Goal: Task Accomplishment & Management: Use online tool/utility

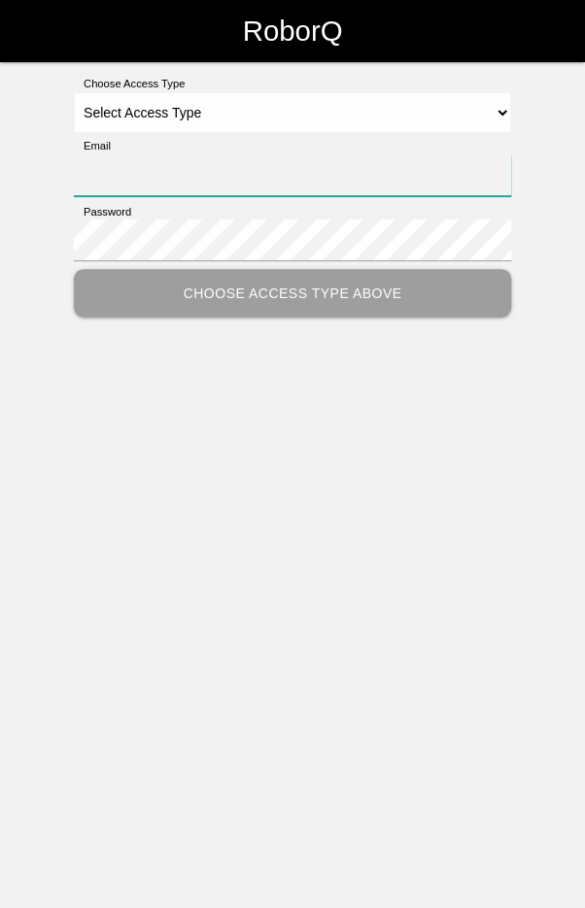
click at [402, 182] on input "Email" at bounding box center [292, 175] width 437 height 42
type input "[EMAIL_ADDRESS][DOMAIN_NAME]"
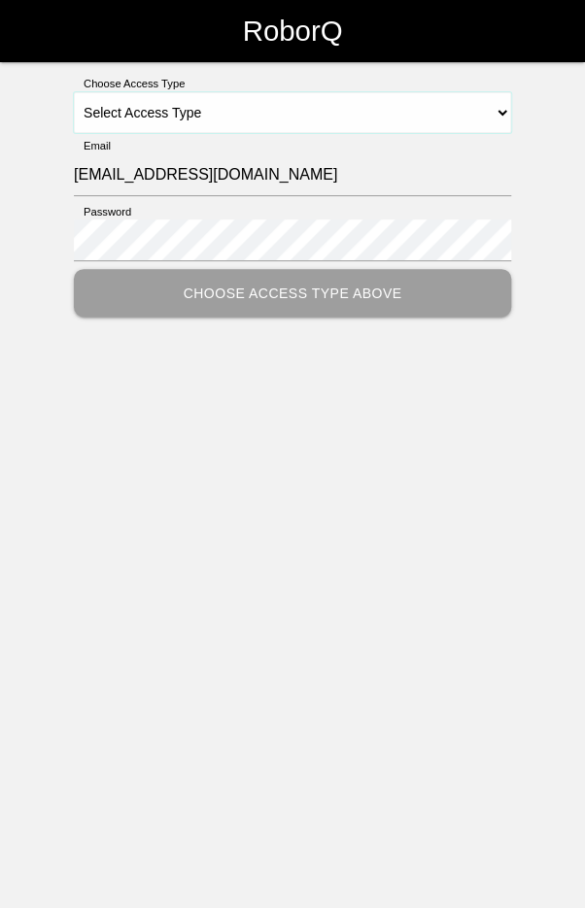
click at [451, 107] on select "Select Access Type Admin Customer Supervisor Worker" at bounding box center [292, 112] width 437 height 41
select select "Worker"
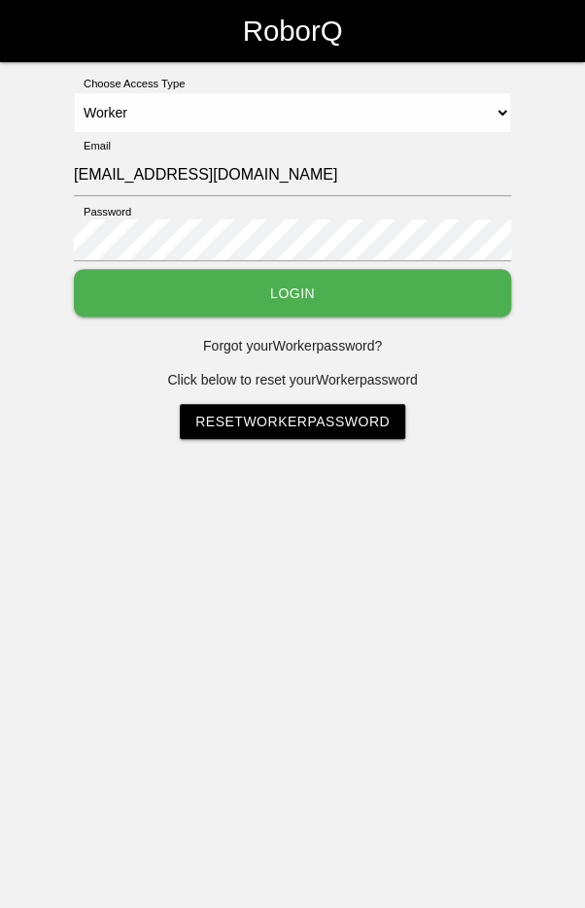
click at [302, 284] on button "Login" at bounding box center [292, 293] width 437 height 48
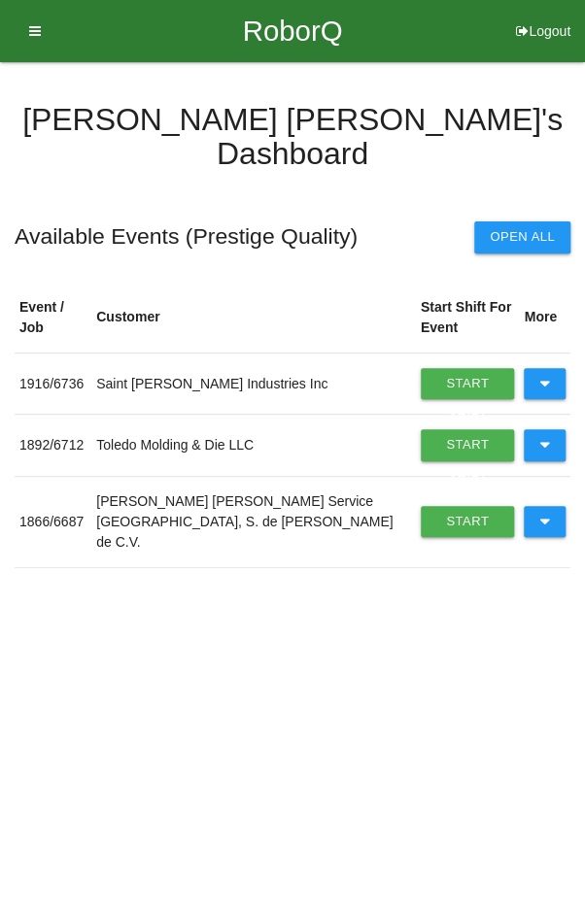
click at [543, 429] on icon at bounding box center [544, 444] width 11 height 31
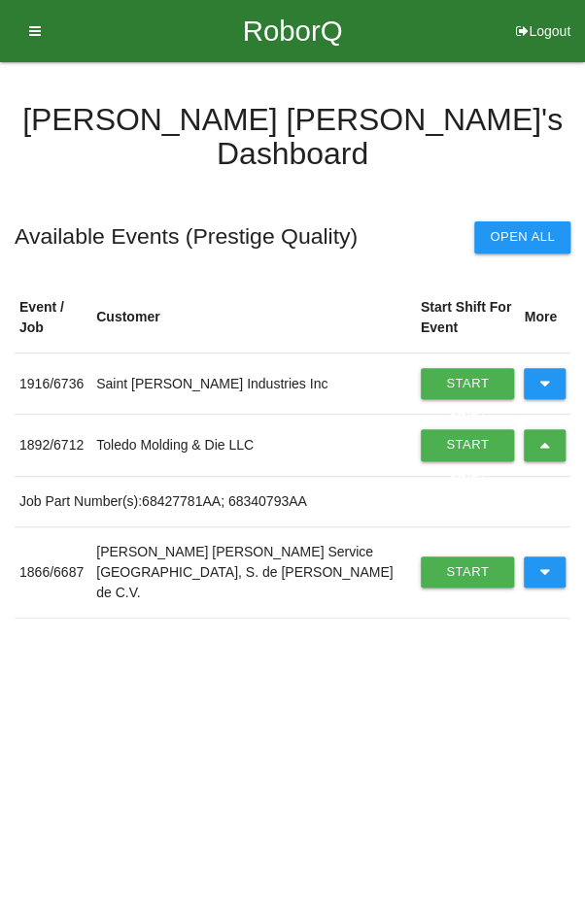
click at [431, 429] on link "Start Shift" at bounding box center [468, 444] width 94 height 31
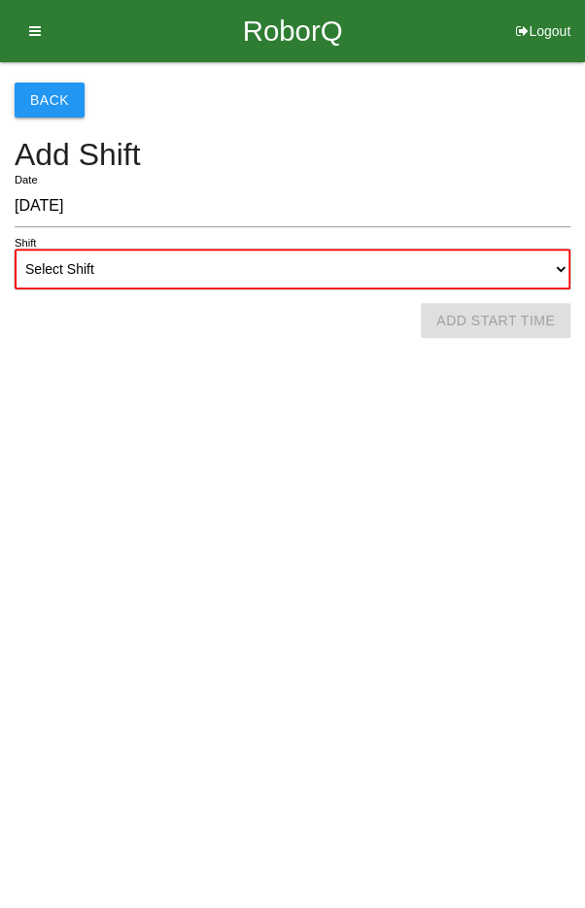
click at [420, 252] on select "Select Shift 1st Shift 2nd Shift 3rd Shift 4th Shift" at bounding box center [293, 269] width 556 height 41
select select "2"
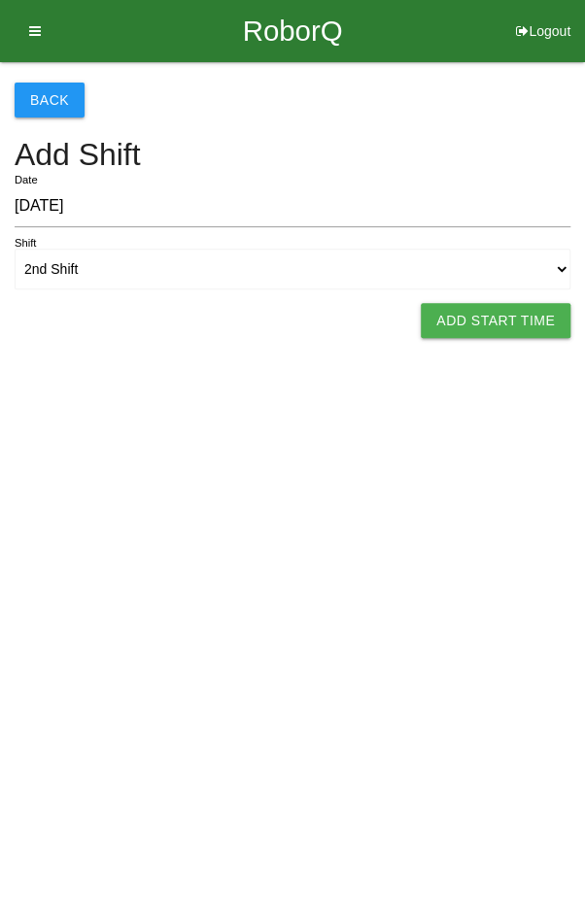
click at [472, 311] on button "Add Start Time" at bounding box center [496, 320] width 150 height 35
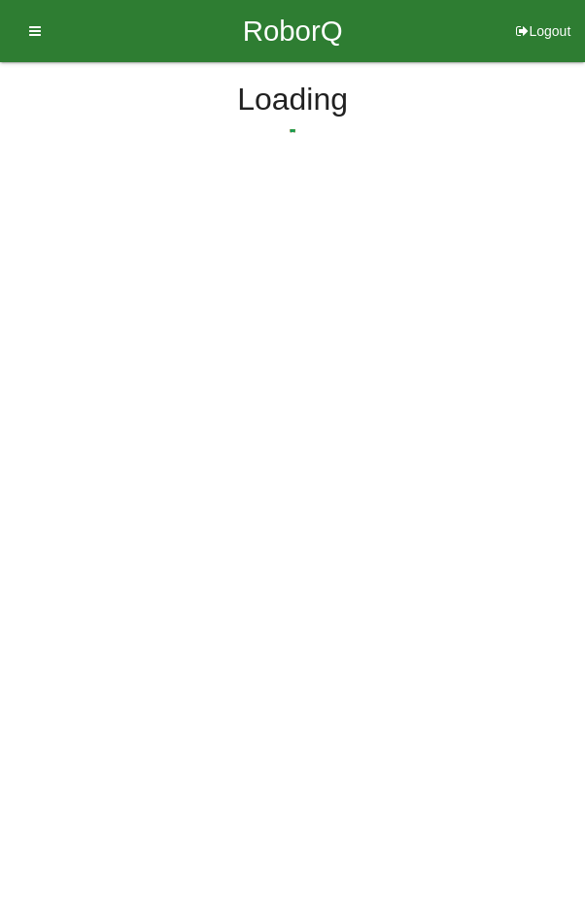
select select "4"
select select "6"
select select "2"
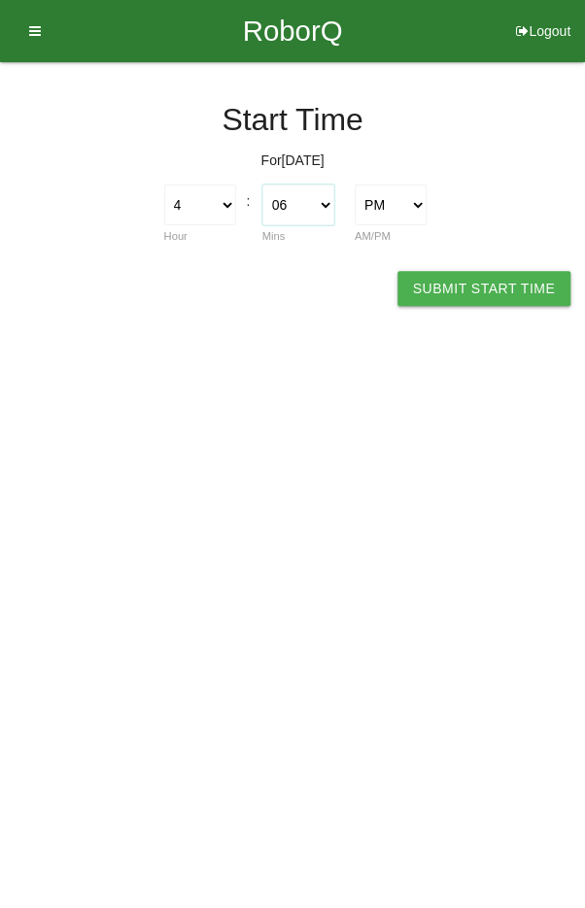
click at [304, 196] on select "00 01 02 03 04 05 06 07 08 09 10 11 12 13 14 15 16 17 18 19 20 21 22 23 24 25 2…" at bounding box center [298, 205] width 72 height 41
select select "30"
click at [218, 197] on select "1 2 3 4 5 6 7 8 9 10 11 12" at bounding box center [200, 205] width 72 height 41
select select "3"
click at [482, 284] on button "Submit Start Time" at bounding box center [483, 288] width 173 height 35
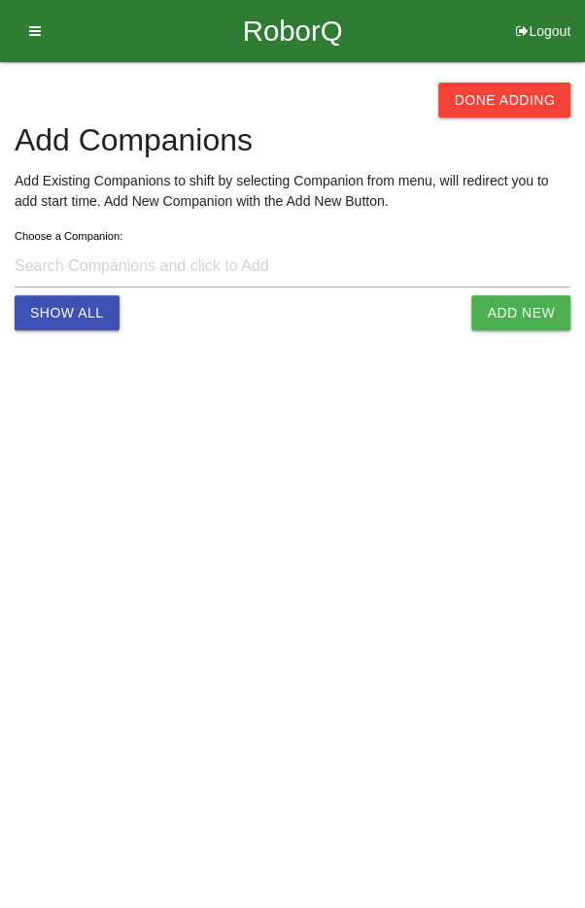
click at [498, 107] on button "Done Adding" at bounding box center [504, 100] width 132 height 35
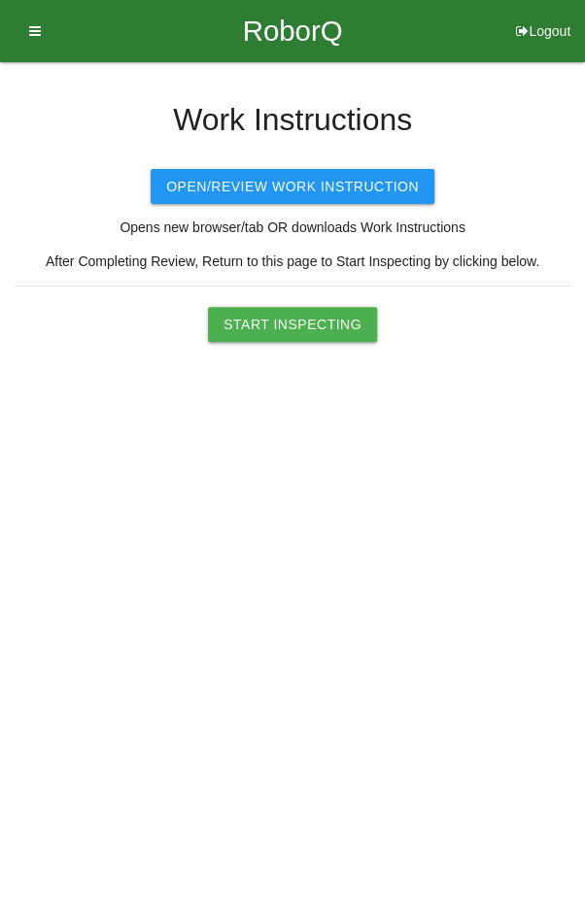
click at [291, 326] on button "Start Inspecting" at bounding box center [292, 324] width 169 height 35
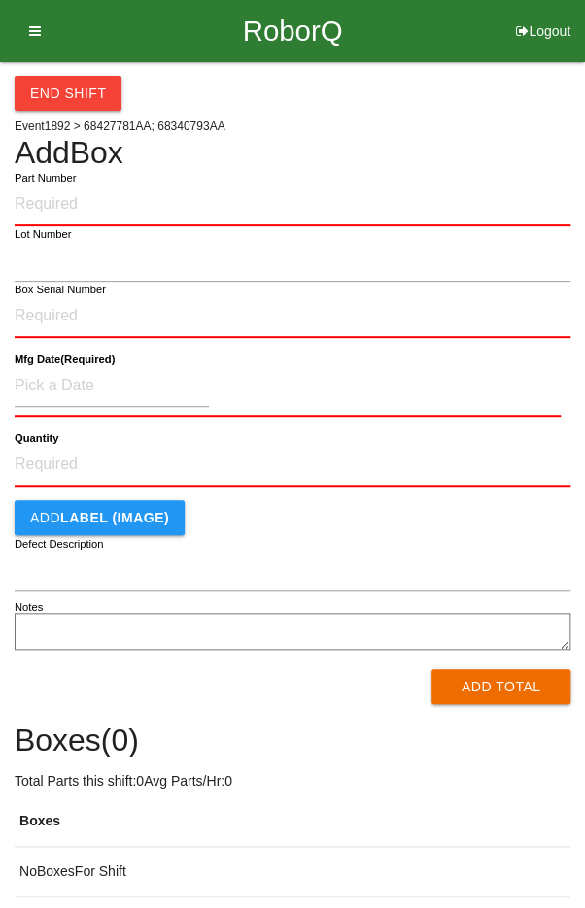
click at [402, 205] on input "Part Number" at bounding box center [293, 205] width 556 height 43
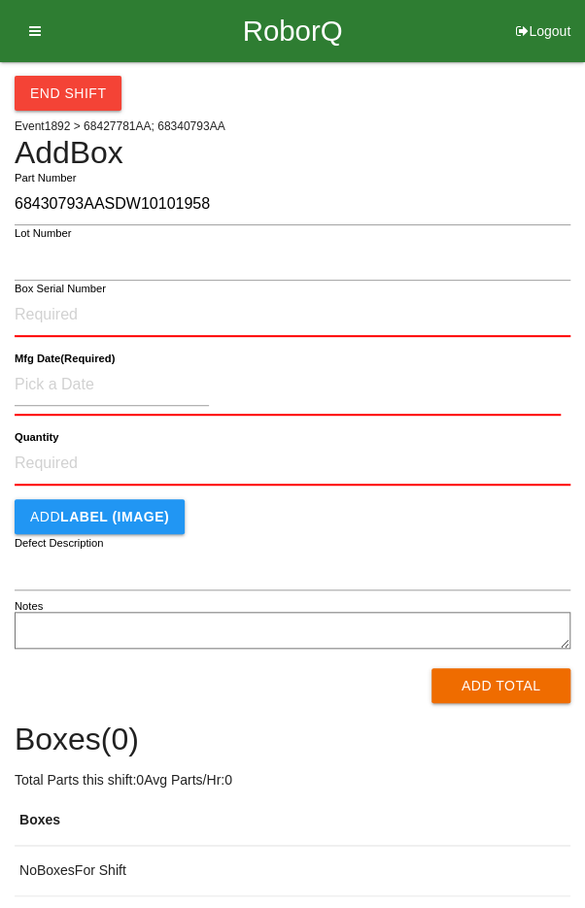
click at [235, 196] on input "68430793AASDW10101958" at bounding box center [293, 205] width 556 height 42
type input "68430793AA"
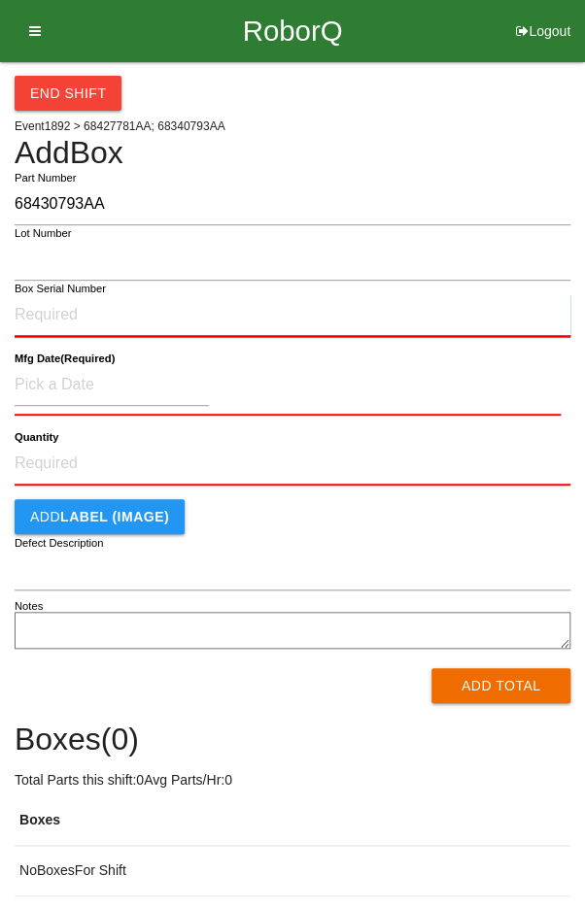
click at [47, 314] on input "Box Serial Number" at bounding box center [293, 315] width 556 height 43
type input "SDW10101958"
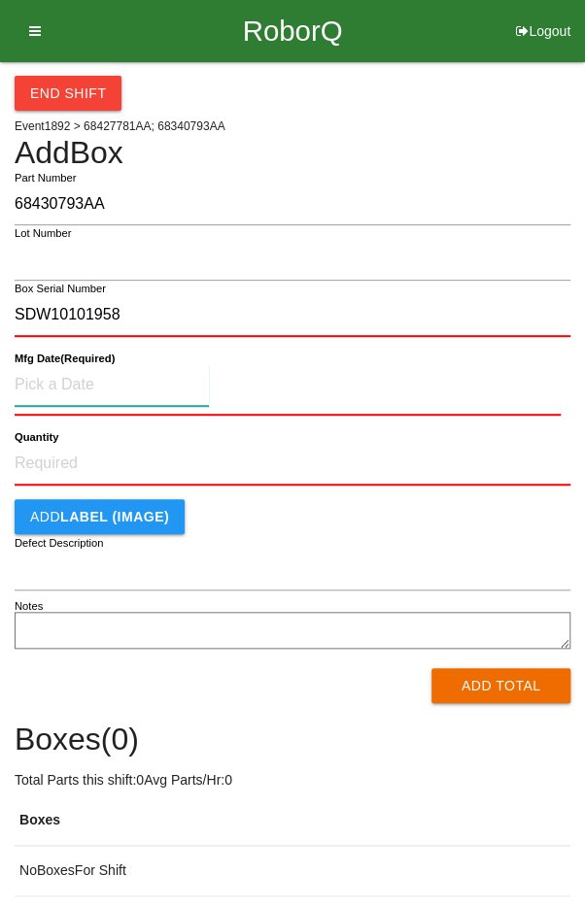
click at [66, 375] on input at bounding box center [112, 385] width 194 height 42
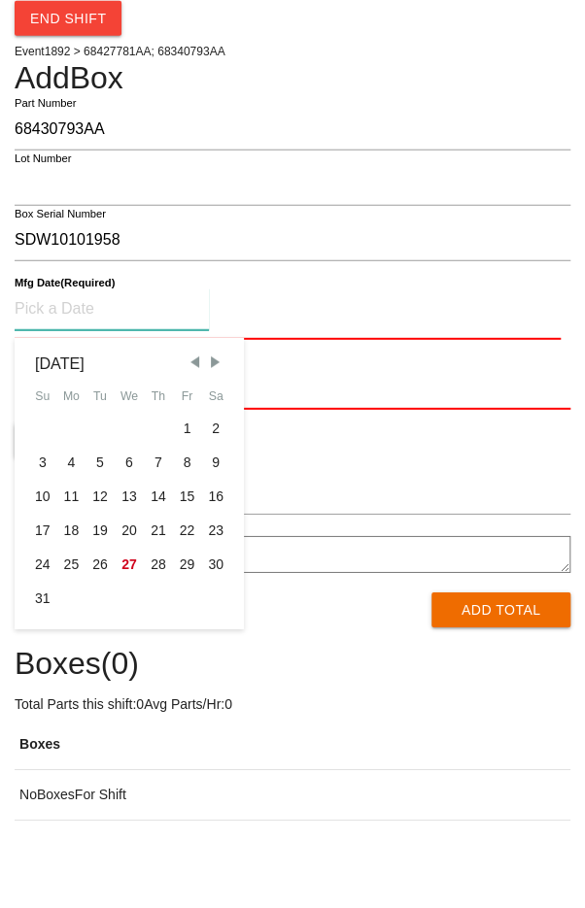
click at [62, 609] on div "18" at bounding box center [71, 606] width 29 height 34
type input "[DATE]"
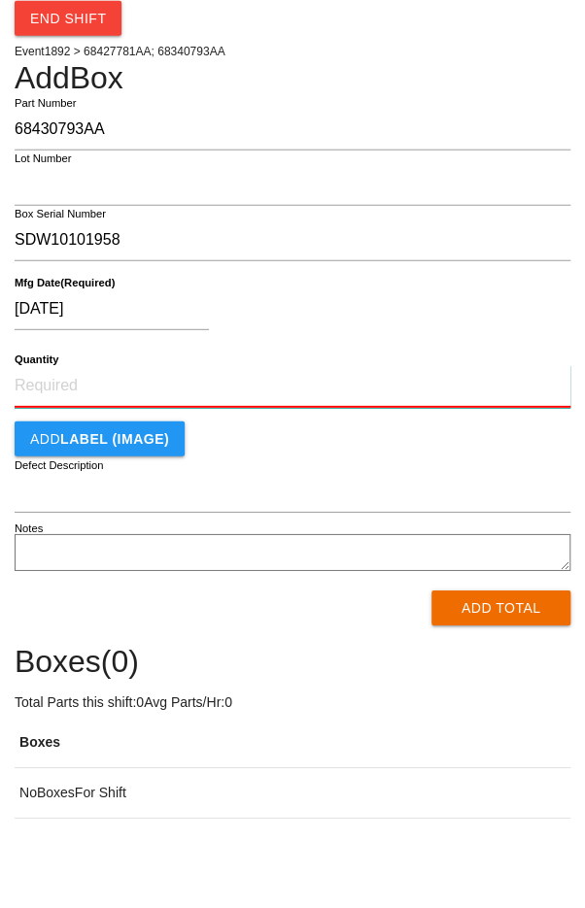
click at [281, 460] on input "Quantity" at bounding box center [293, 461] width 556 height 43
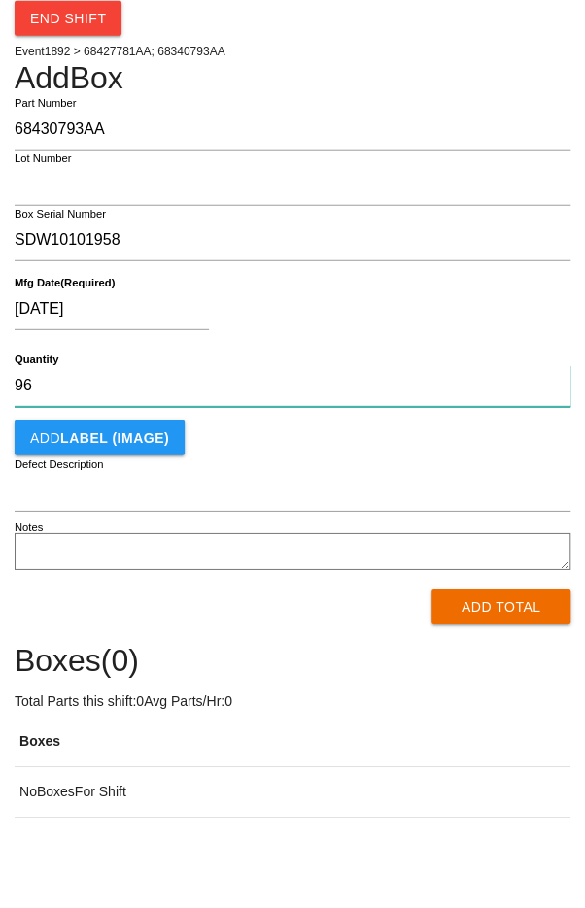
type input "96"
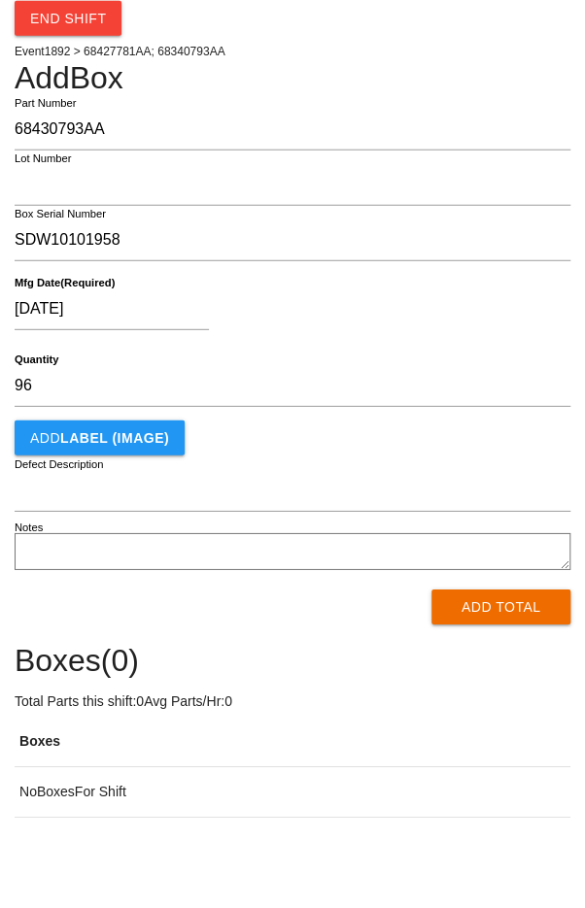
click at [442, 375] on div "[DATE]" at bounding box center [288, 388] width 546 height 50
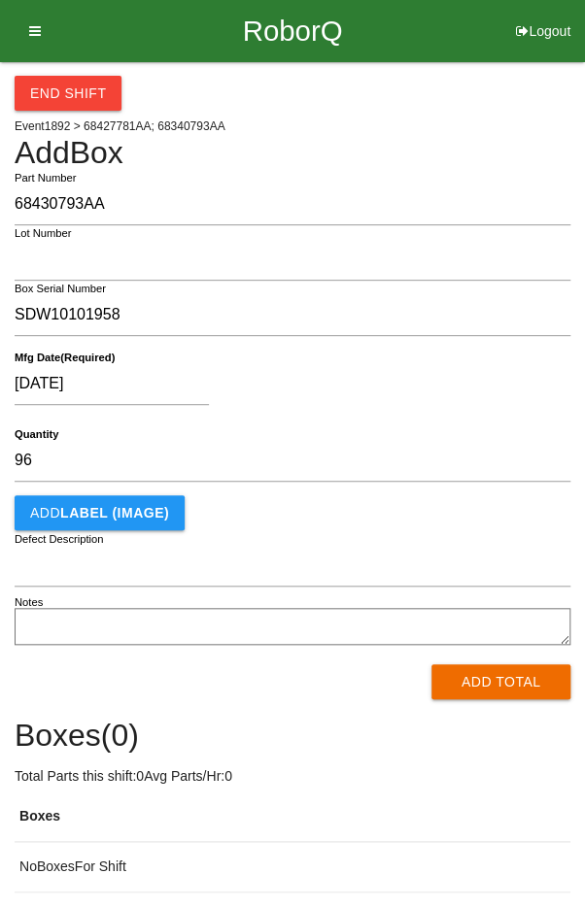
click at [492, 680] on button "Add Total" at bounding box center [500, 681] width 139 height 35
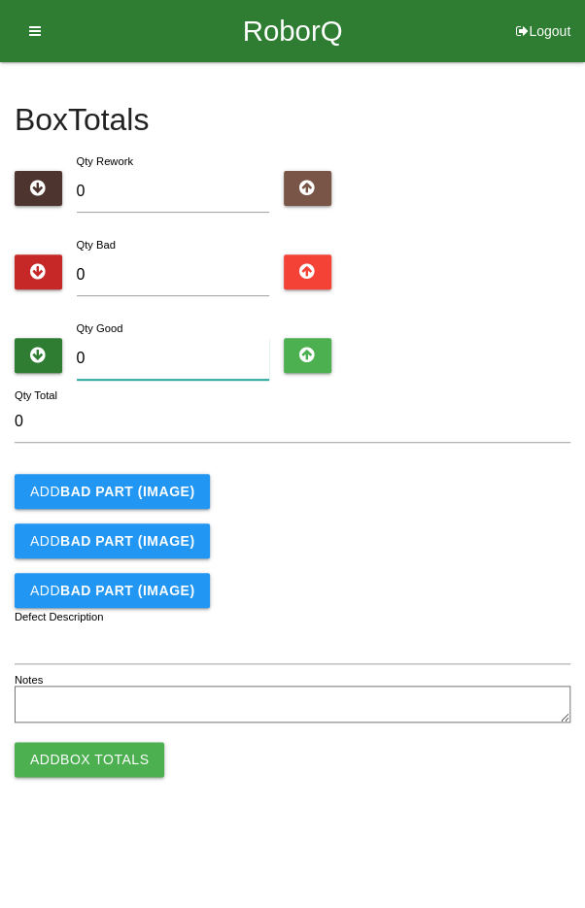
click at [145, 353] on input "0" at bounding box center [173, 359] width 193 height 42
type input "9"
type input "96"
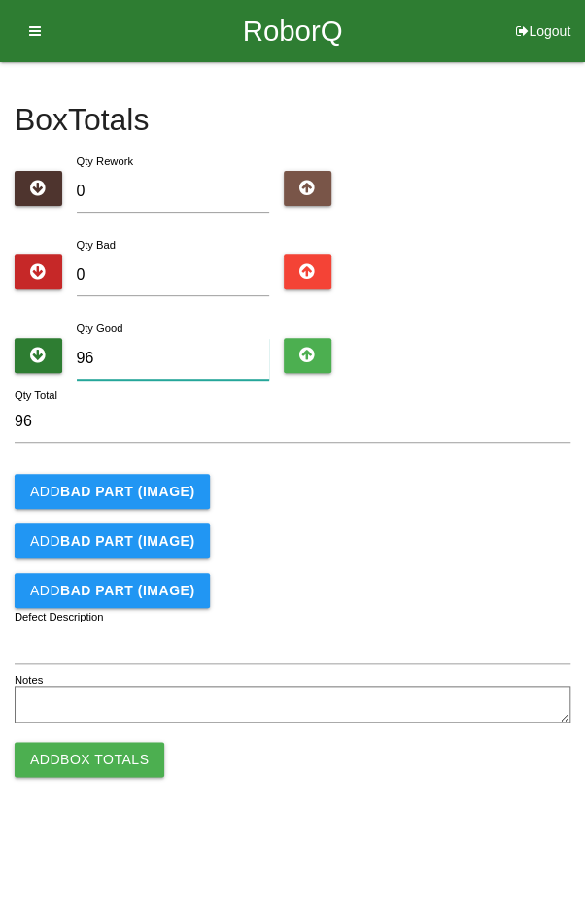
type input "96"
click at [493, 284] on div "Qty Bad 0" at bounding box center [293, 269] width 556 height 70
click at [92, 759] on button "Add Box Totals" at bounding box center [90, 759] width 150 height 35
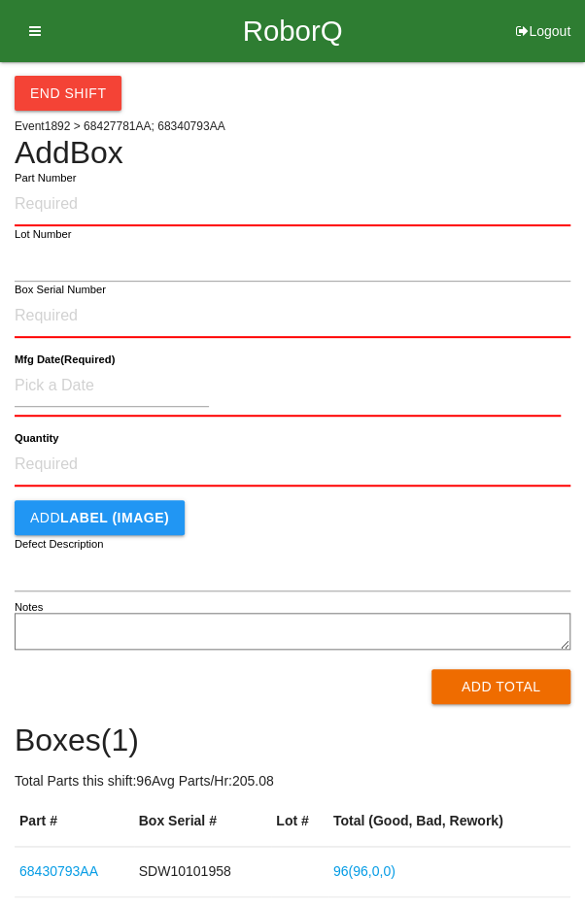
click at [347, 204] on input "Part Number" at bounding box center [293, 205] width 556 height 43
type input "P"
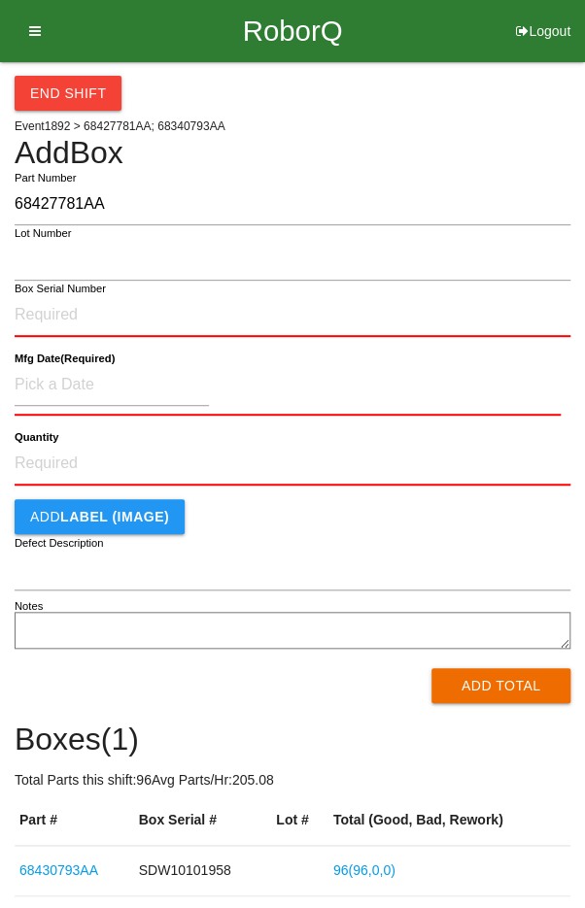
type input "68427781AA"
click at [333, 307] on input "Box Serial Number" at bounding box center [293, 315] width 556 height 43
type input "SDW10101180"
click at [134, 377] on input at bounding box center [112, 385] width 194 height 42
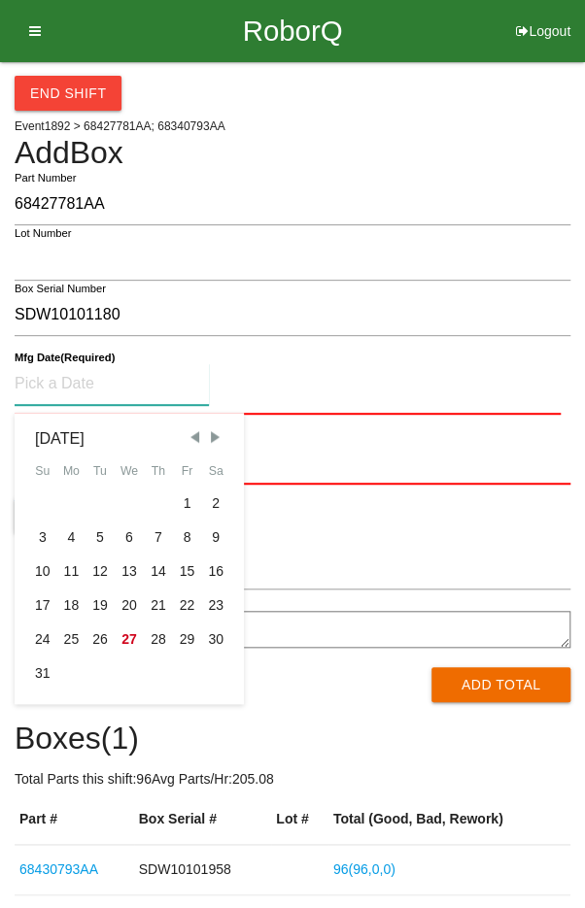
click at [190, 437] on span "Previous Month" at bounding box center [194, 436] width 17 height 17
click at [193, 430] on span "Previous Month" at bounding box center [194, 436] width 17 height 17
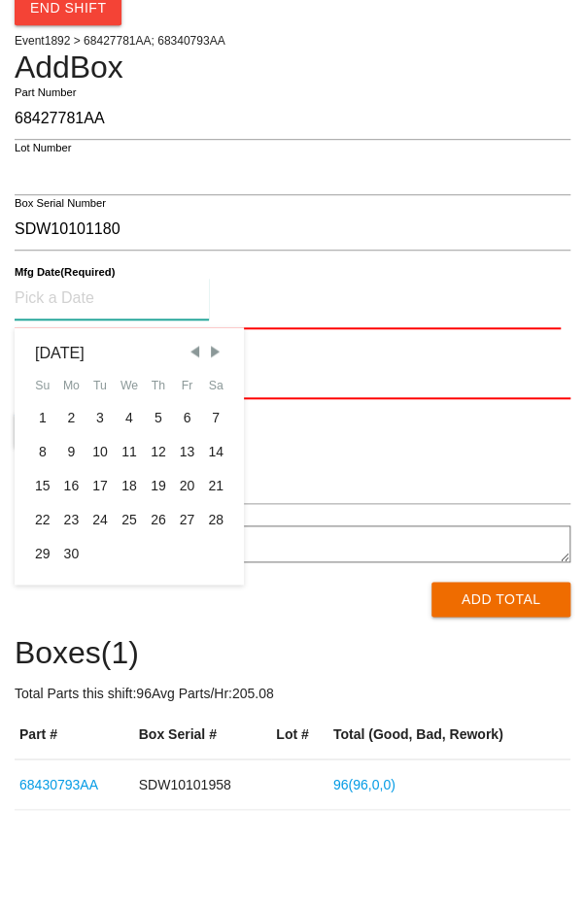
click at [158, 502] on div "5" at bounding box center [158, 504] width 29 height 34
type input "[DATE]"
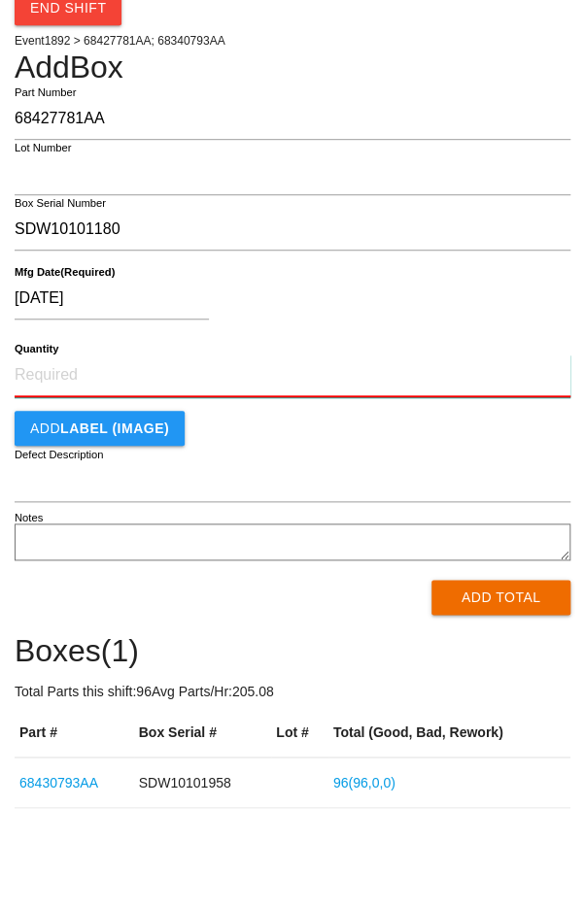
click at [289, 459] on input "Quantity" at bounding box center [293, 461] width 556 height 43
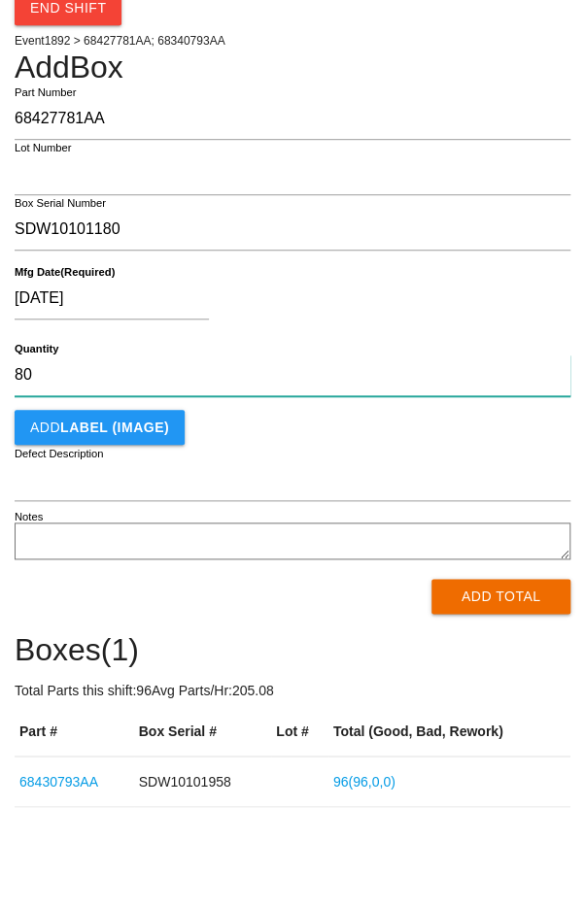
type input "80"
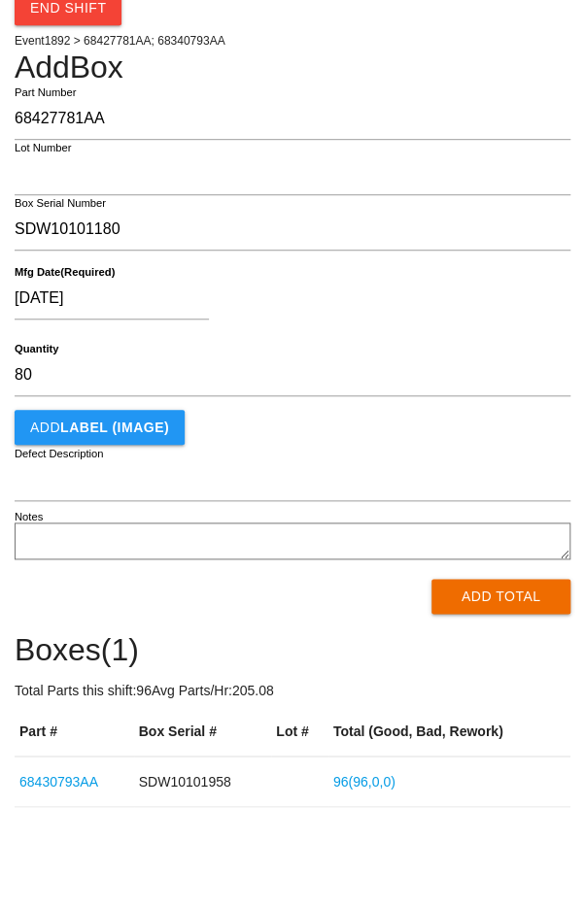
click at [472, 363] on div "[DATE]" at bounding box center [288, 388] width 546 height 50
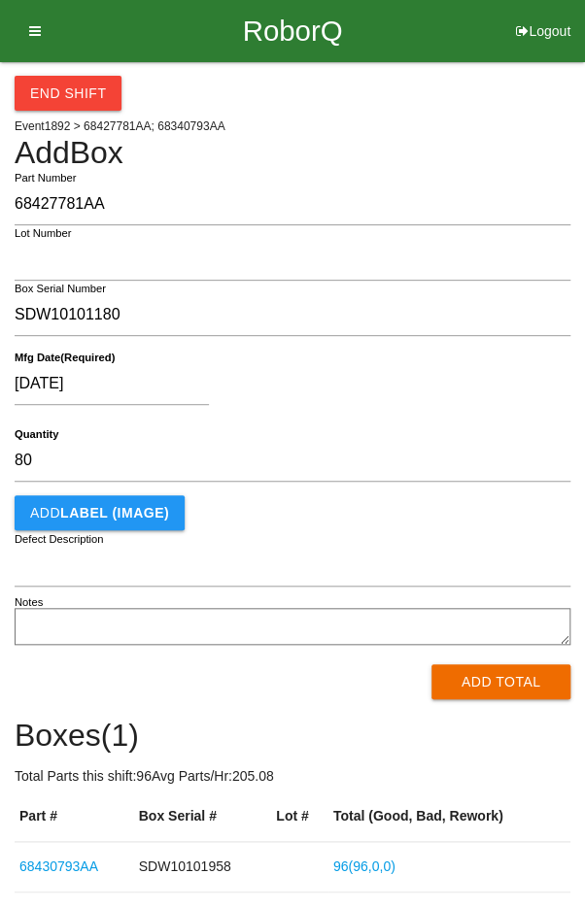
click at [506, 683] on button "Add Total" at bounding box center [500, 681] width 139 height 35
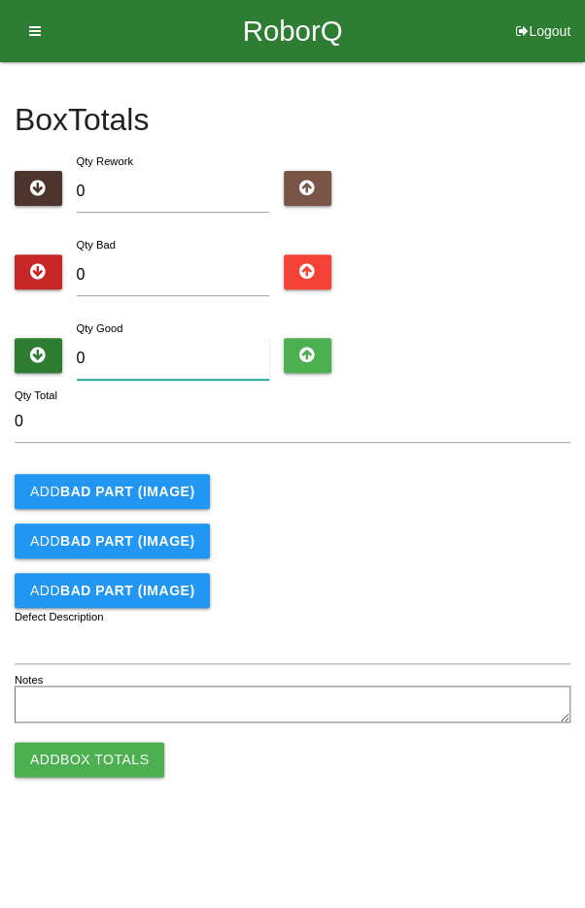
click at [174, 353] on input "0" at bounding box center [173, 359] width 193 height 42
type input "8"
type input "80"
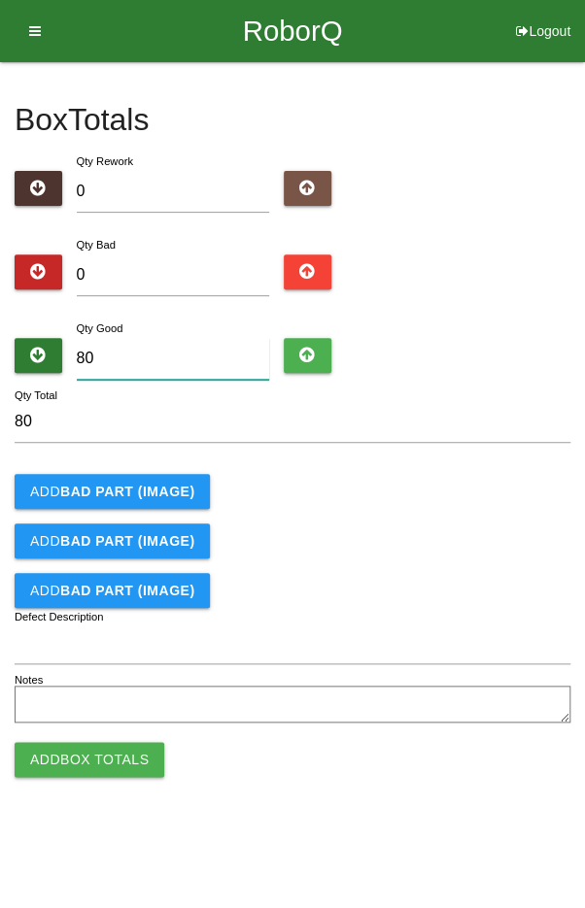
type input "80"
click at [516, 458] on form "80 Qty Total Add BAD PART (IMAGE) Add BAD PART (IMAGE) Add BAD PART (IMAGE) Def…" at bounding box center [293, 564] width 556 height 327
click at [82, 757] on button "Add Box Totals" at bounding box center [90, 759] width 150 height 35
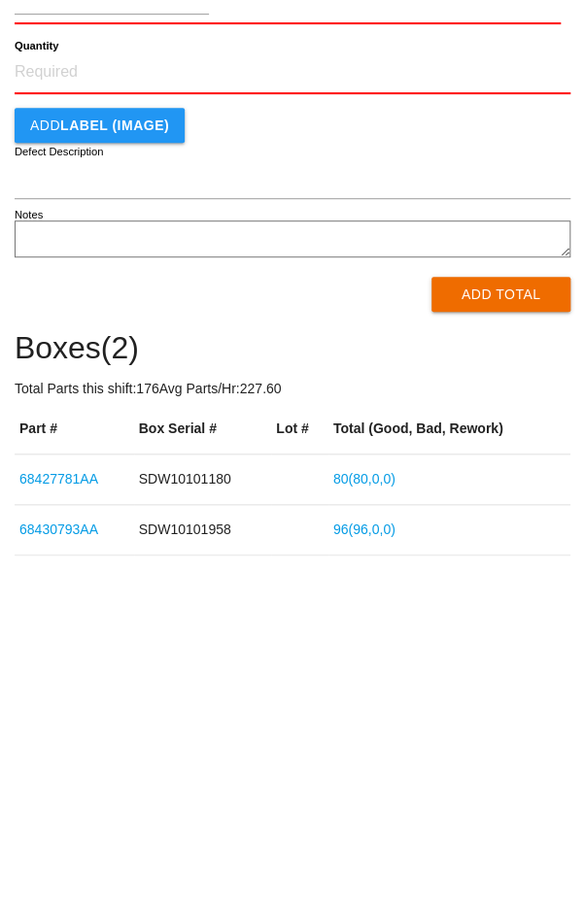
scroll to position [134, 0]
click at [381, 785] on link "96 ( 96 , 0 , 0 )" at bounding box center [364, 788] width 62 height 16
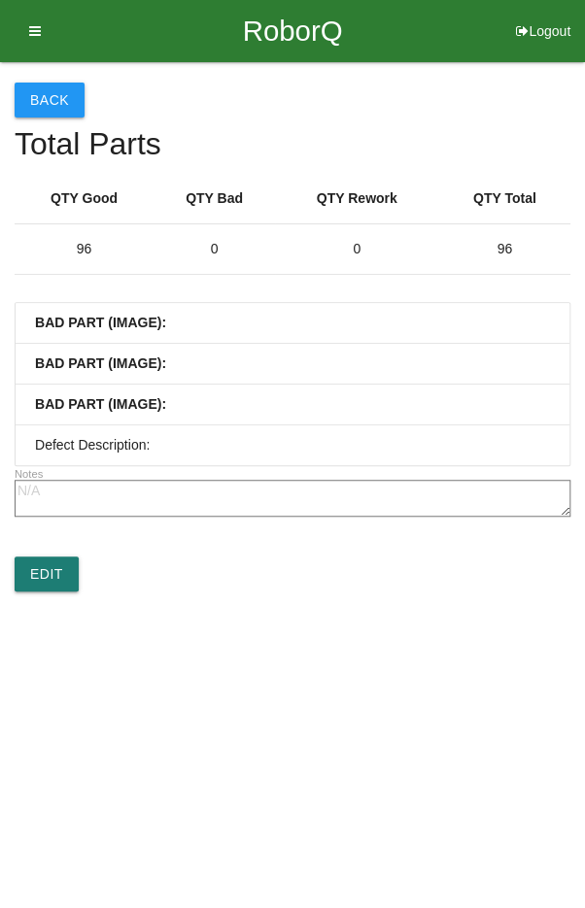
click at [38, 580] on link "Edit" at bounding box center [47, 574] width 64 height 35
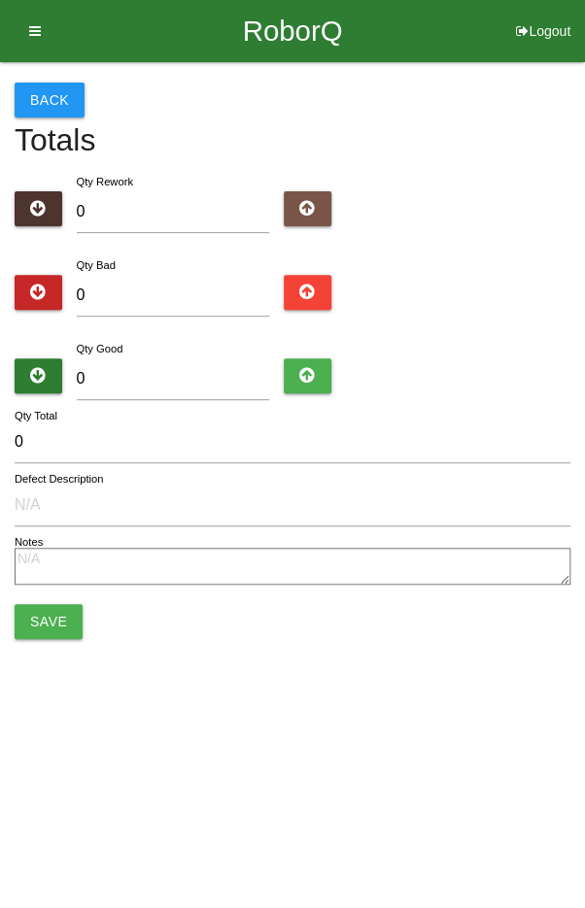
type input "96"
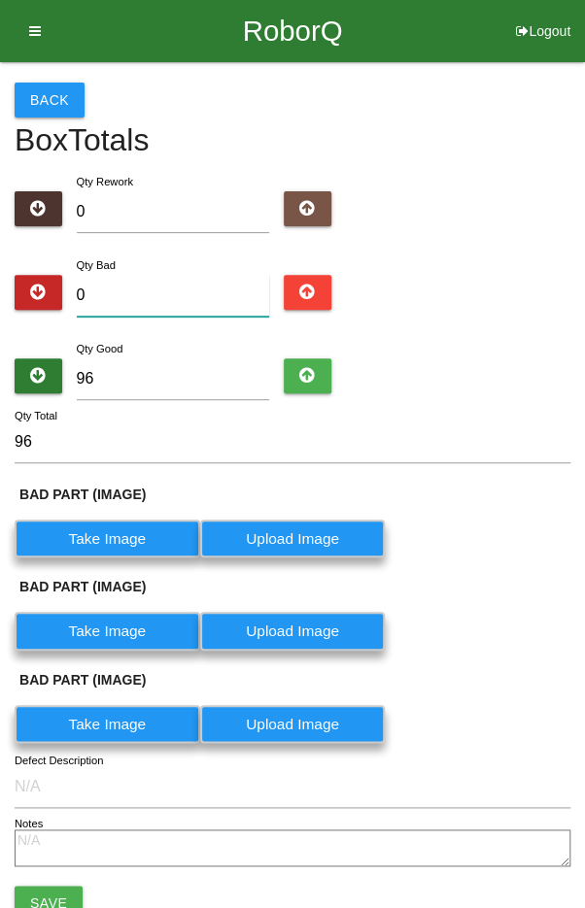
click at [168, 289] on input "0" at bounding box center [173, 296] width 193 height 42
type input "1"
type input "97"
type input "1"
click at [198, 370] on input "96" at bounding box center [173, 379] width 193 height 42
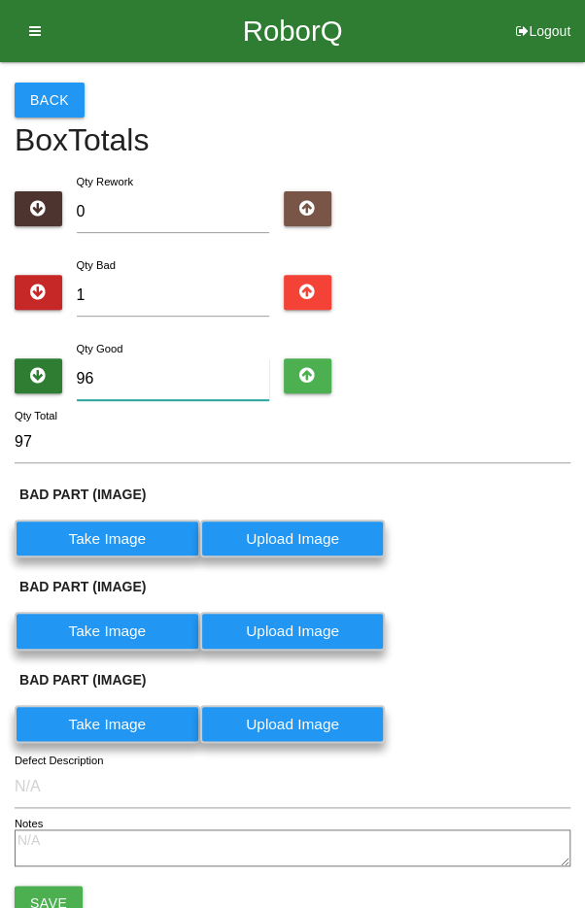
type input "9"
type input "10"
type input "95"
type input "96"
type input "95"
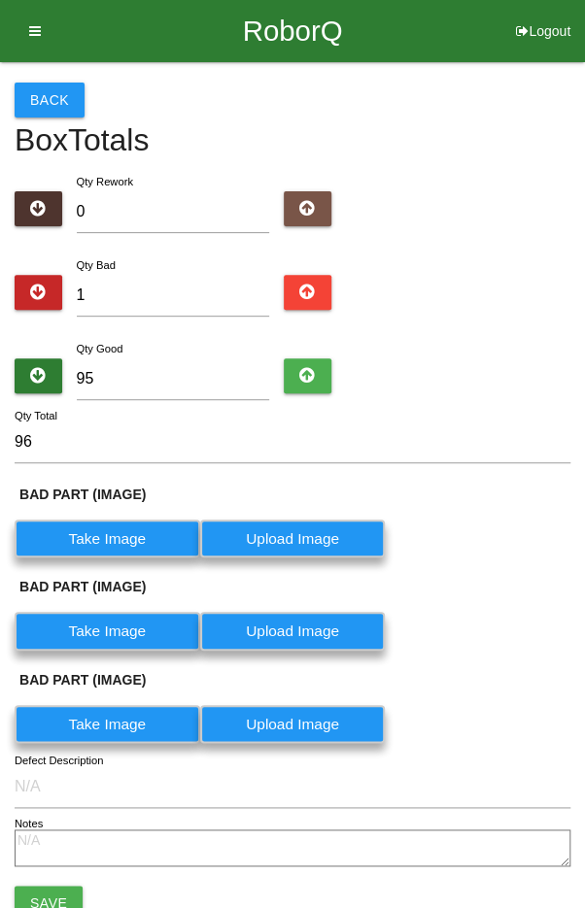
click at [117, 527] on label "Take Image" at bounding box center [108, 539] width 186 height 38
click at [0, 0] on \(IMAGE\) "Take Image" at bounding box center [0, 0] width 0 height 0
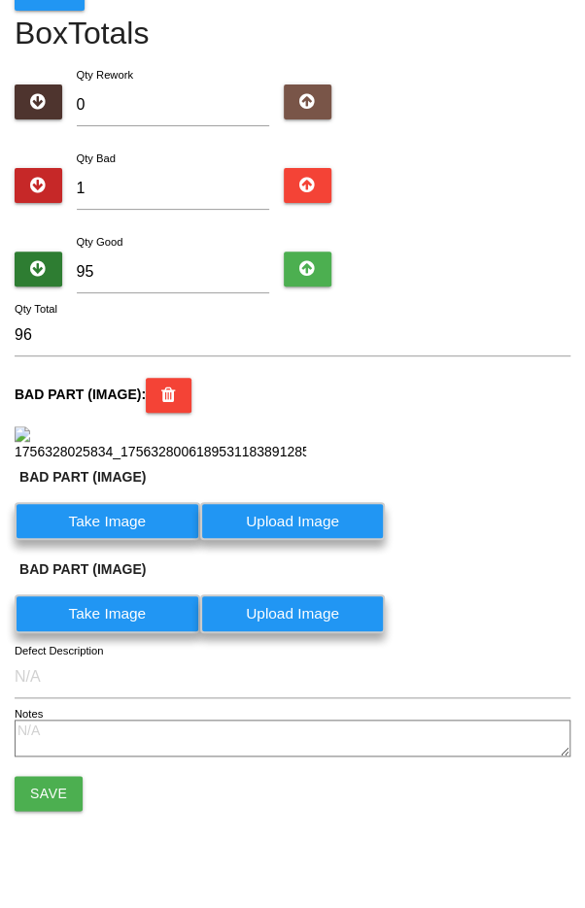
scroll to position [462, 0]
click at [26, 789] on button "Save" at bounding box center [49, 793] width 68 height 35
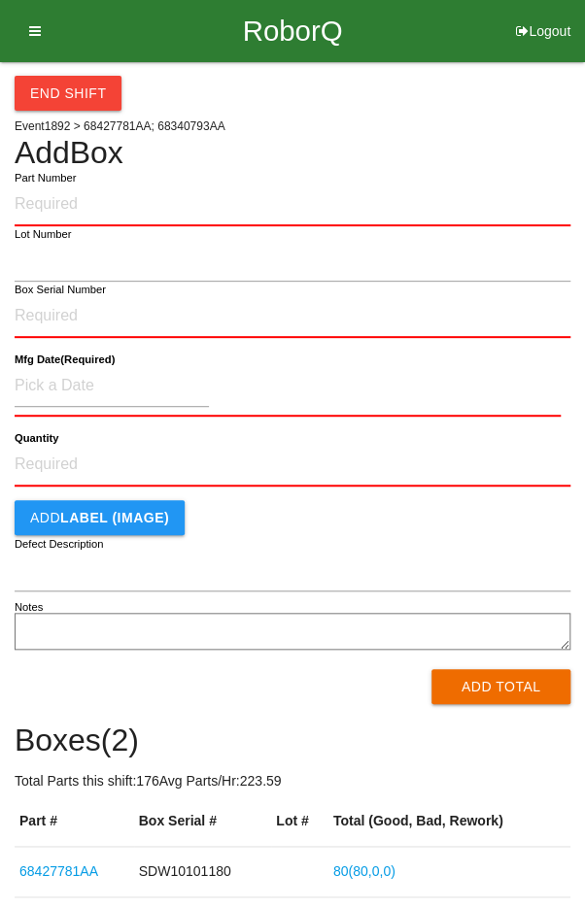
click at [240, 199] on input "Part Number" at bounding box center [293, 205] width 556 height 43
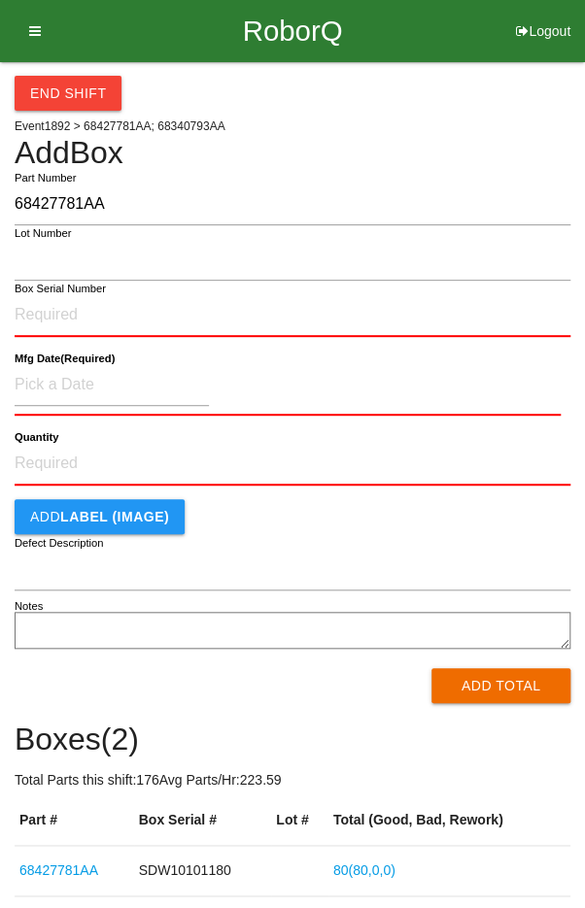
type input "68427781AA"
click at [269, 318] on input "Box Serial Number" at bounding box center [293, 315] width 556 height 43
type input "SDW10101174"
click at [58, 383] on input at bounding box center [112, 385] width 194 height 42
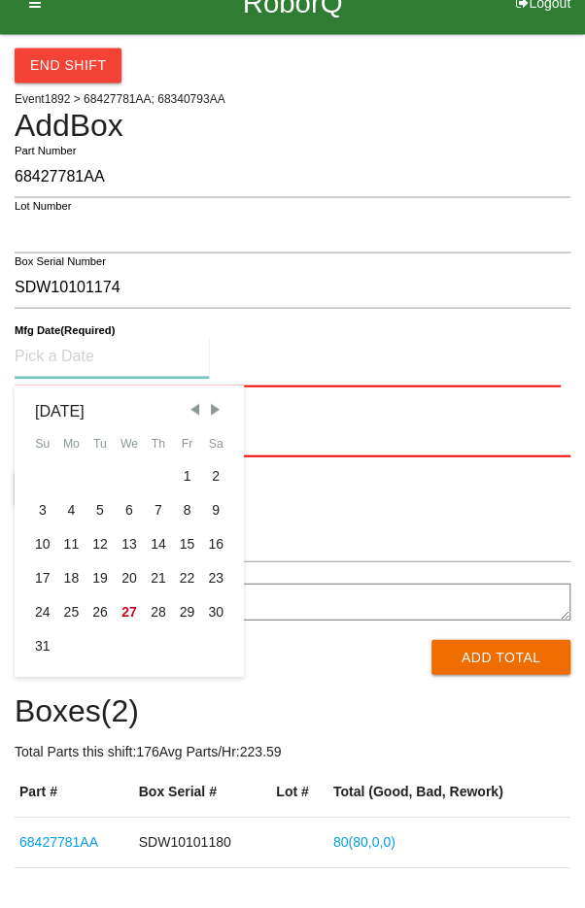
click at [188, 428] on span "Previous Month" at bounding box center [194, 436] width 17 height 17
click at [188, 435] on span "Previous Month" at bounding box center [194, 436] width 17 height 17
click at [151, 497] on div "5" at bounding box center [158, 504] width 29 height 34
type input "[DATE]"
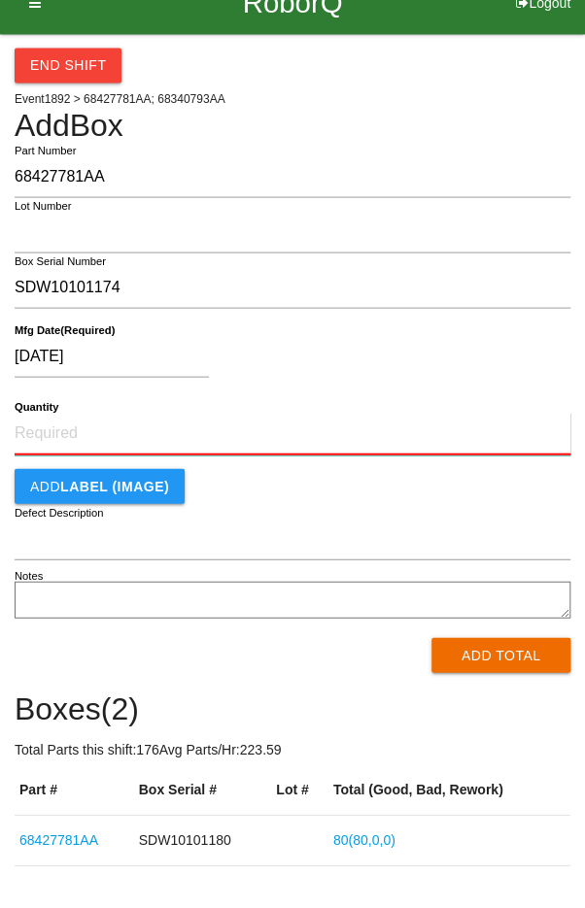
click at [284, 451] on input "Quantity" at bounding box center [293, 461] width 556 height 43
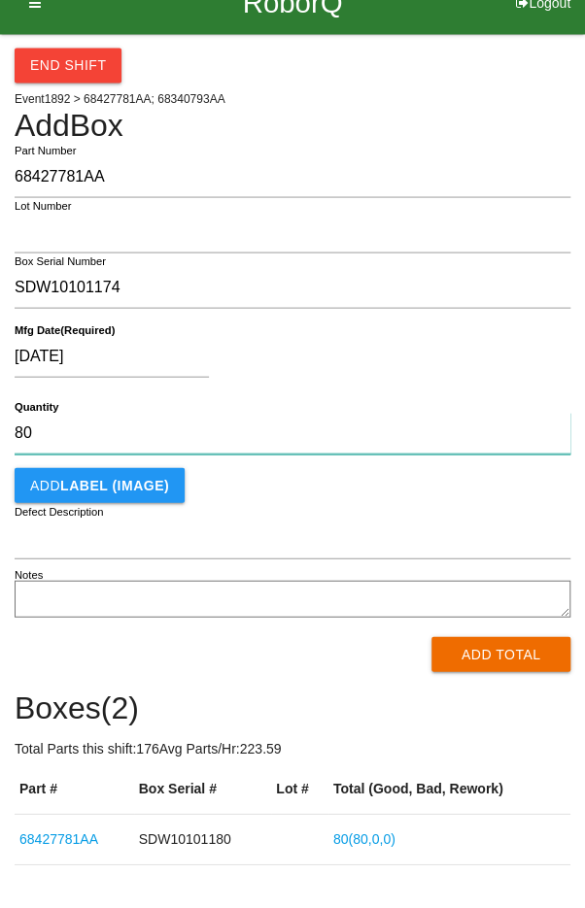
type input "80"
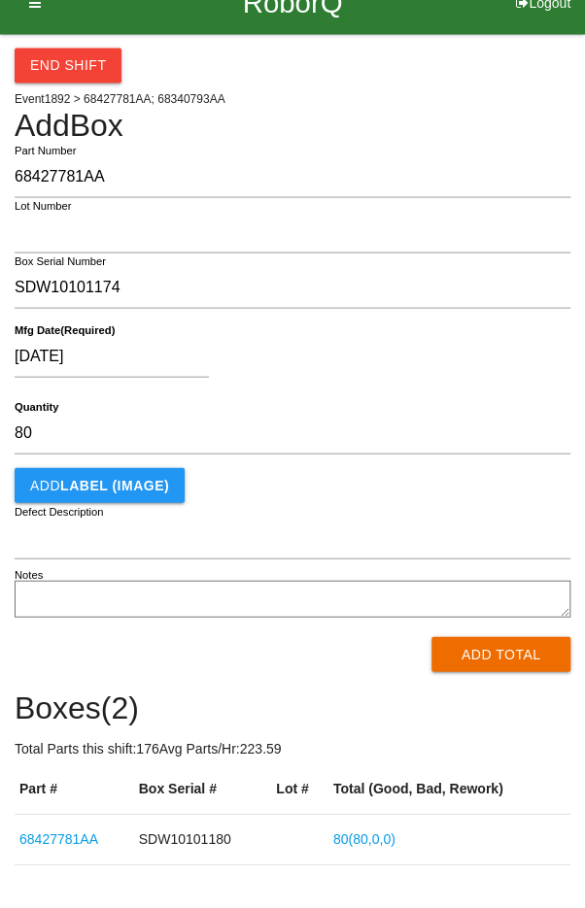
click at [436, 381] on div "[DATE]" at bounding box center [288, 388] width 546 height 50
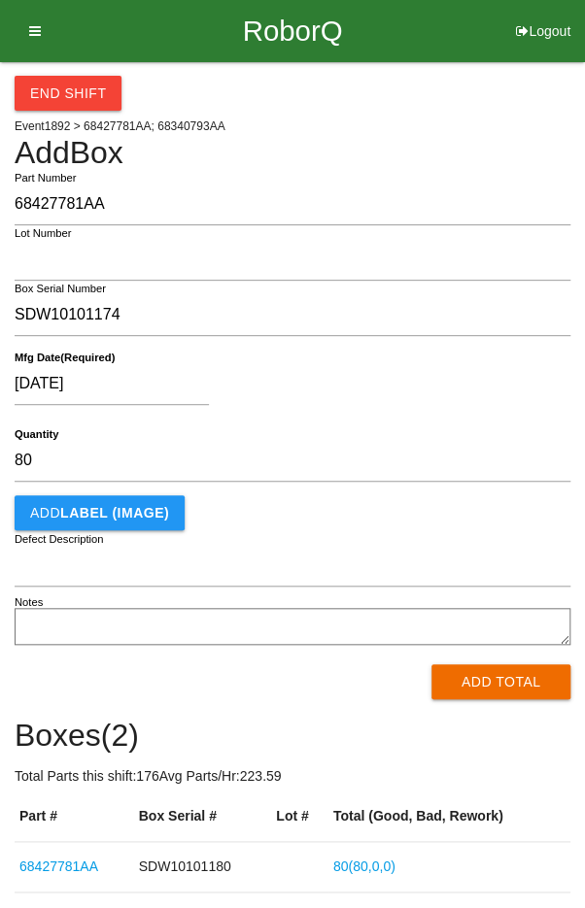
click at [493, 686] on button "Add Total" at bounding box center [500, 681] width 139 height 35
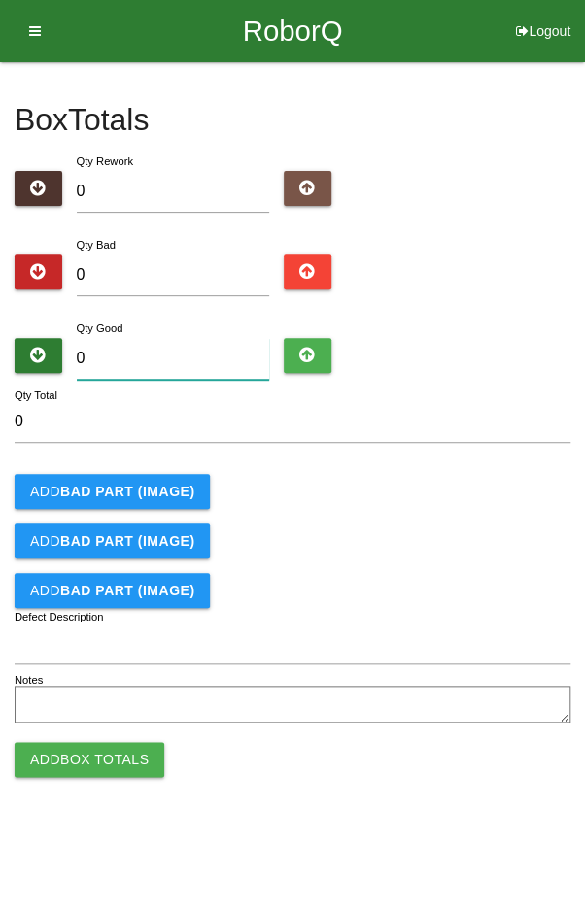
click at [140, 338] on input "0" at bounding box center [173, 359] width 193 height 42
type input "8"
type input "80"
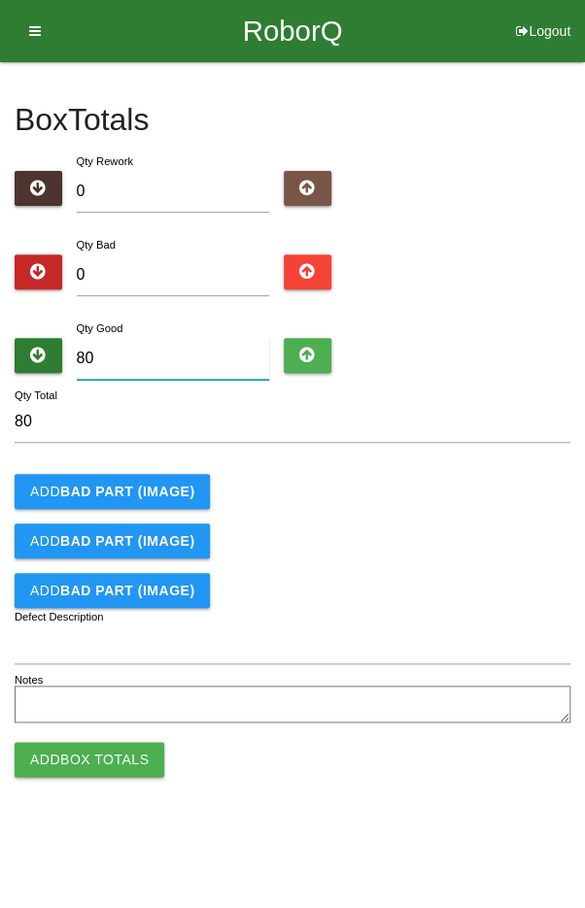
type input "80"
click at [490, 498] on div "Add BAD PART (IMAGE)" at bounding box center [293, 491] width 556 height 35
click at [76, 763] on button "Add Box Totals" at bounding box center [90, 759] width 150 height 35
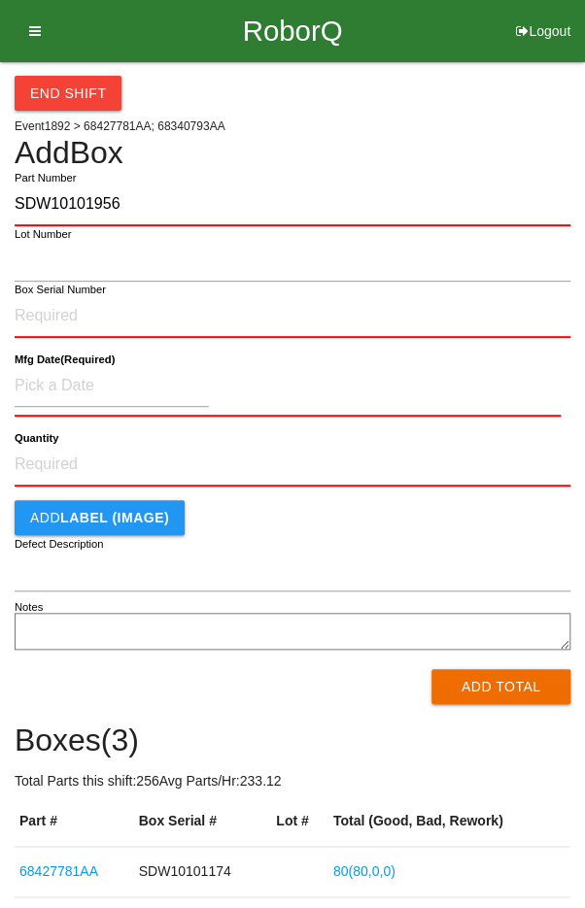
click at [144, 198] on input "SDW10101956" at bounding box center [293, 205] width 556 height 43
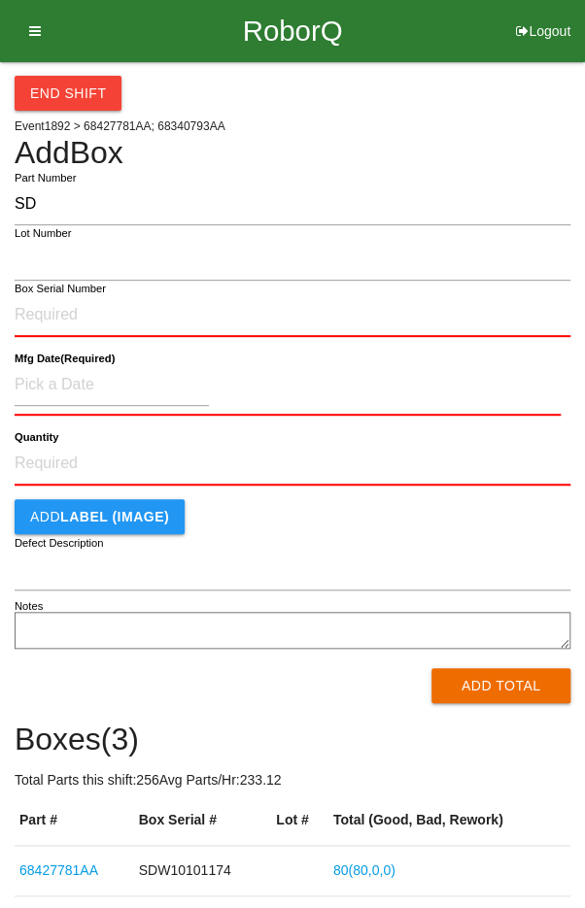
type input "S"
type input "68430793AA"
click at [48, 289] on label "Box Serial Number" at bounding box center [60, 289] width 91 height 17
click at [48, 294] on input "Box Serial Number" at bounding box center [293, 315] width 556 height 43
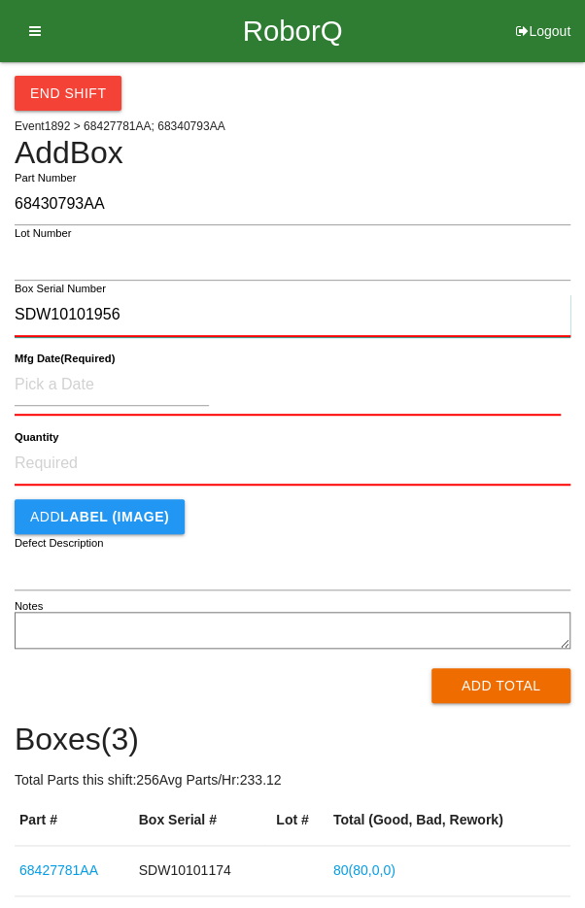
type input "SDW10101956"
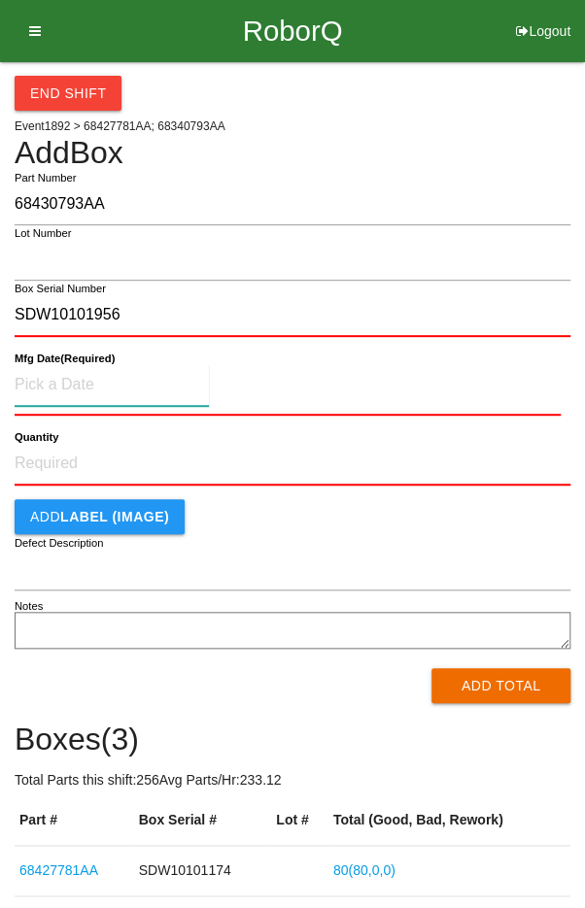
click at [58, 375] on input at bounding box center [112, 385] width 194 height 42
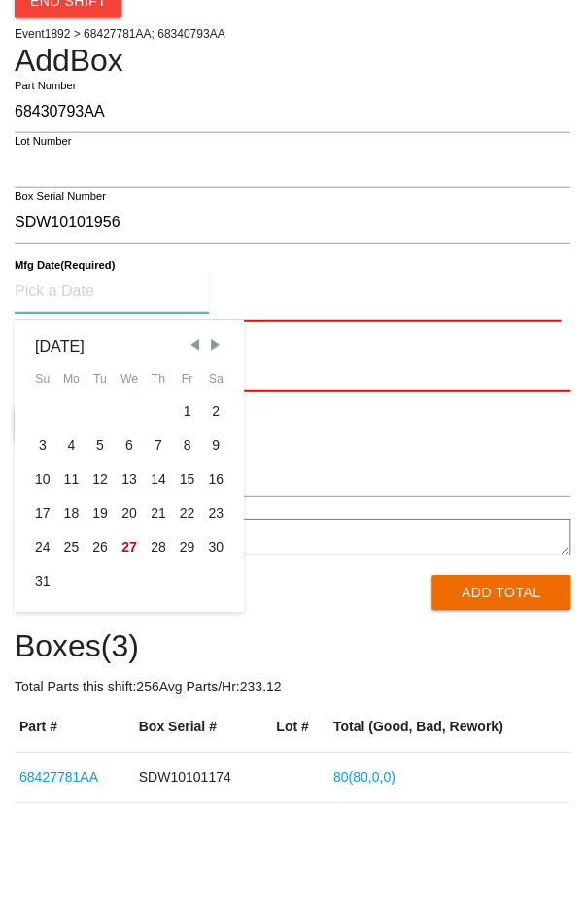
click at [64, 609] on div "18" at bounding box center [71, 606] width 29 height 34
type input "[DATE]"
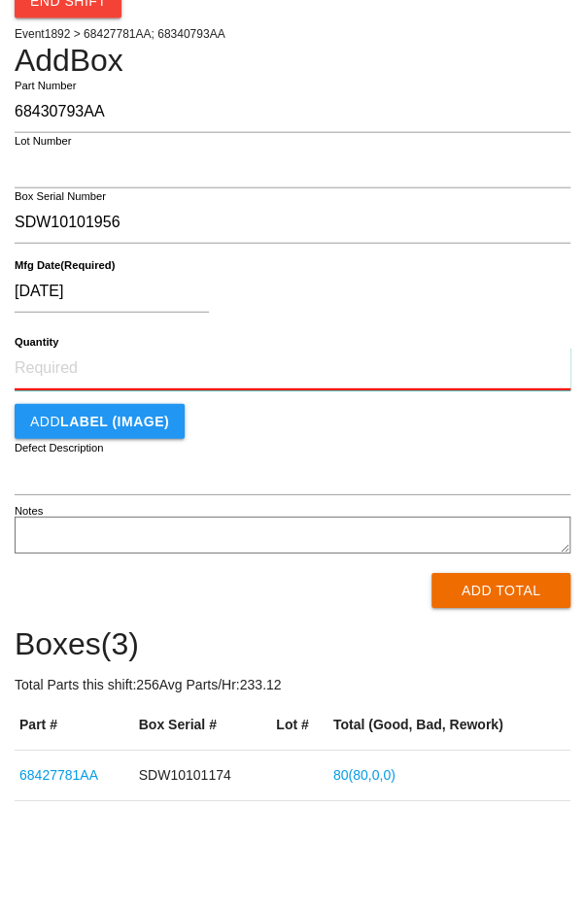
click at [279, 456] on input "Quantity" at bounding box center [293, 461] width 556 height 43
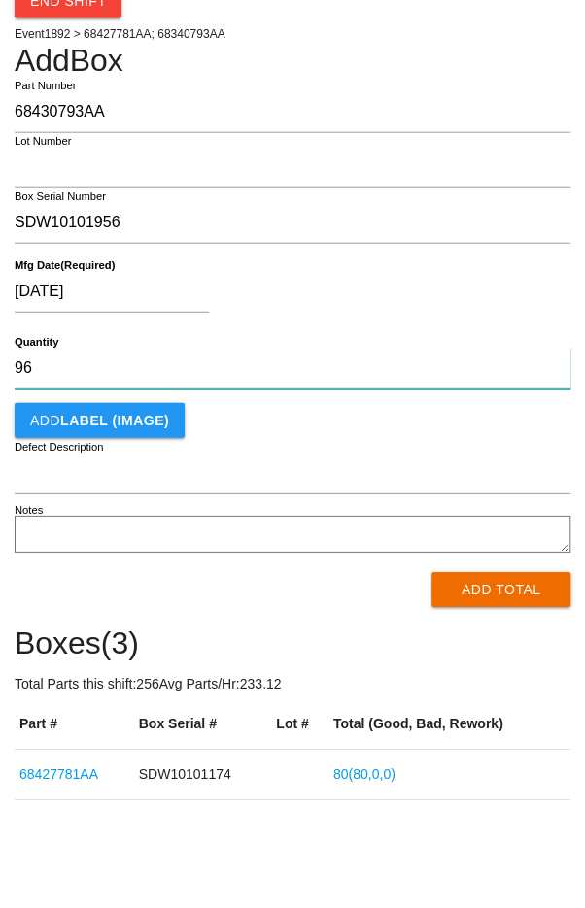
type input "96"
click at [453, 389] on div "[DATE]" at bounding box center [288, 388] width 546 height 50
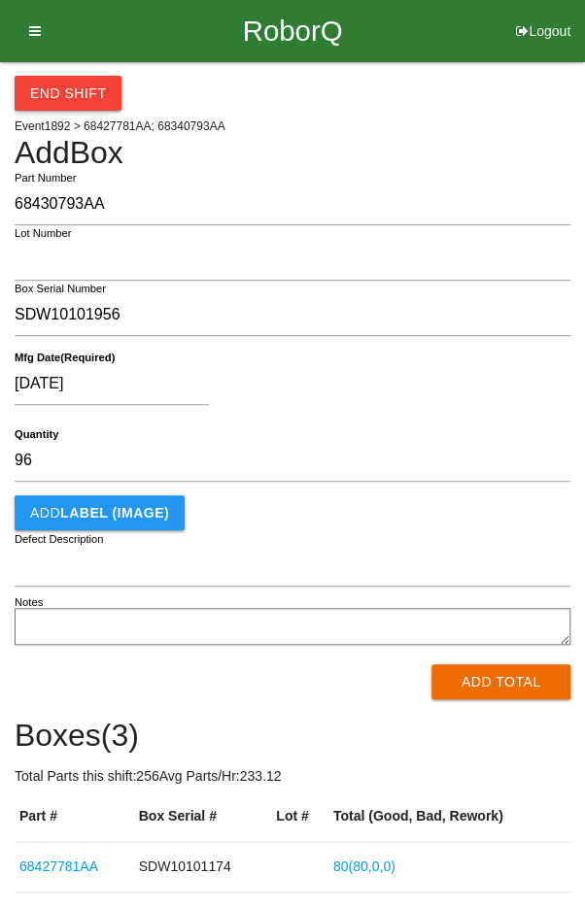
click at [497, 690] on button "Add Total" at bounding box center [500, 681] width 139 height 35
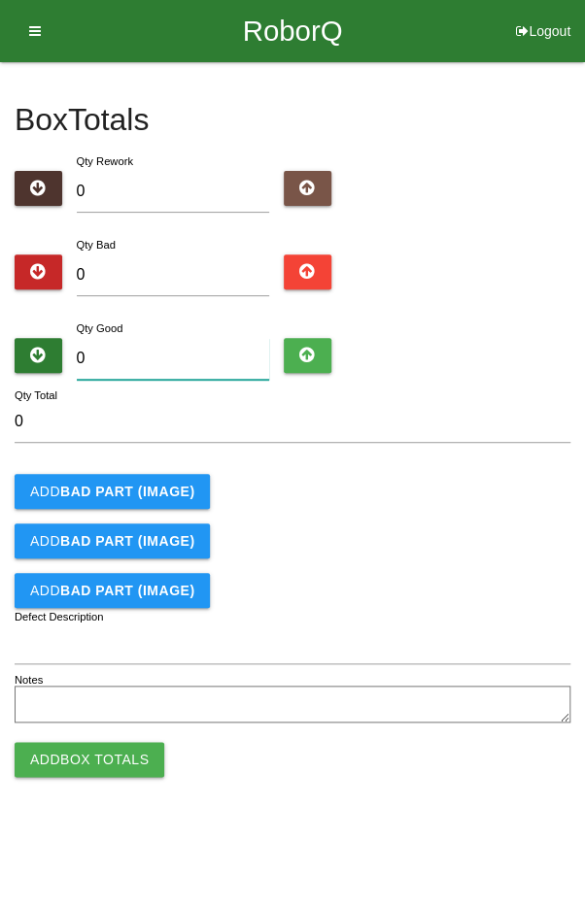
click at [146, 342] on input "0" at bounding box center [173, 359] width 193 height 42
type input "6"
type input "0"
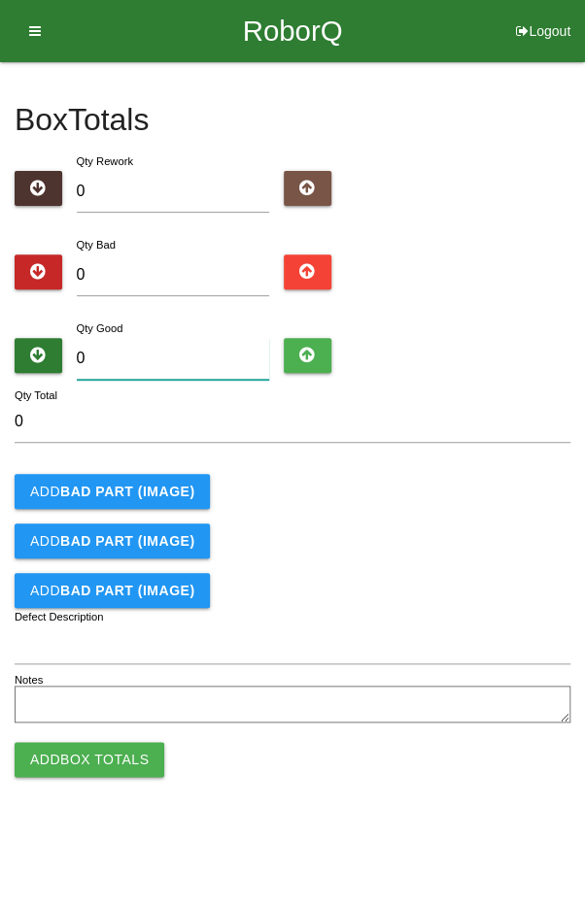
type input "9"
type input "96"
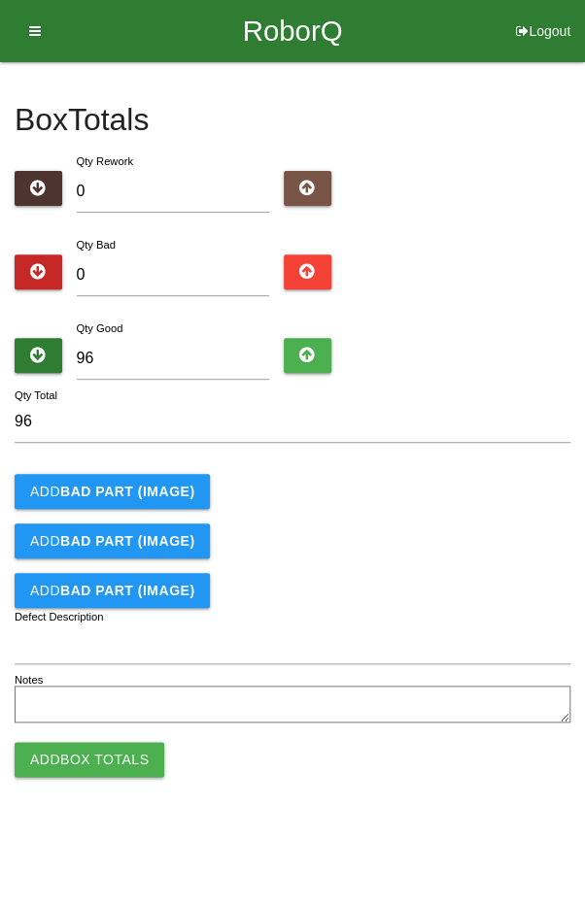
click at [279, 514] on form "96 Qty Total Add BAD PART (IMAGE) Add BAD PART (IMAGE) Add BAD PART (IMAGE) Def…" at bounding box center [293, 564] width 556 height 327
click at [96, 760] on button "Add Box Totals" at bounding box center [90, 759] width 150 height 35
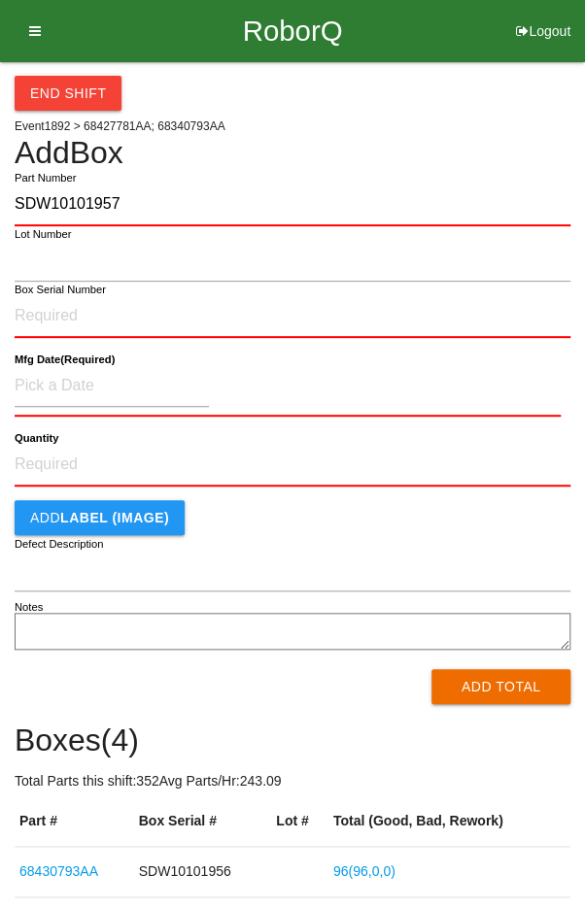
click at [165, 155] on h4 "Add Box" at bounding box center [293, 153] width 556 height 34
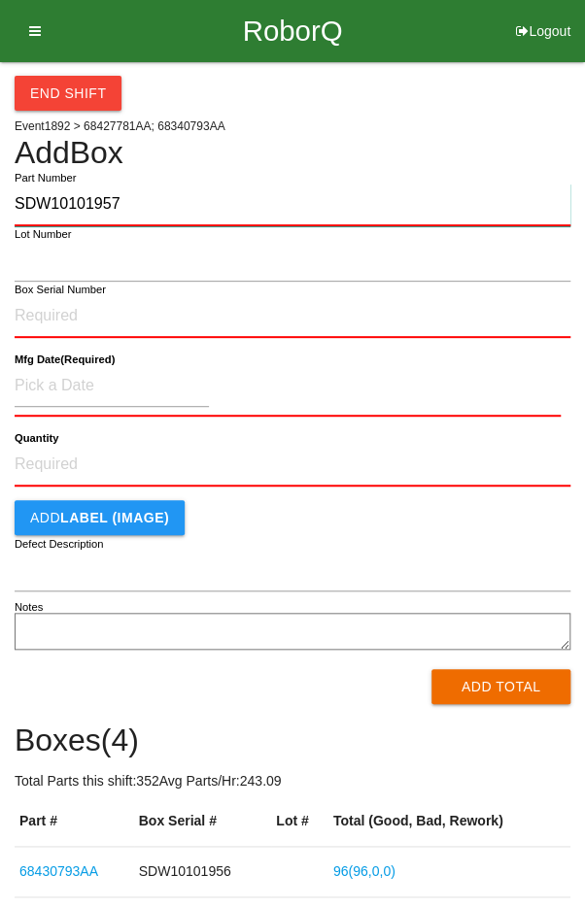
click at [154, 194] on input "SDW10101957" at bounding box center [293, 205] width 556 height 43
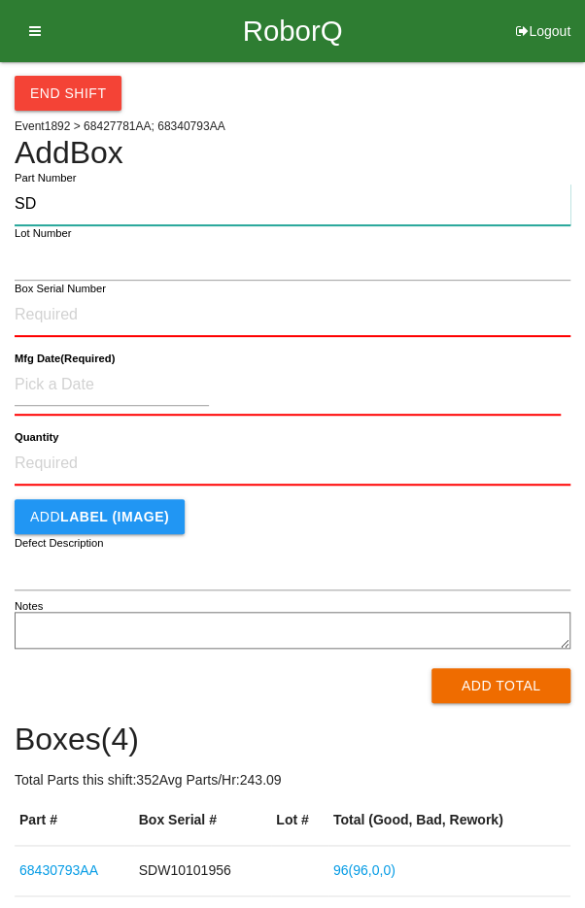
type input "S"
paste input "68430793AA"
type input "68430793AA"
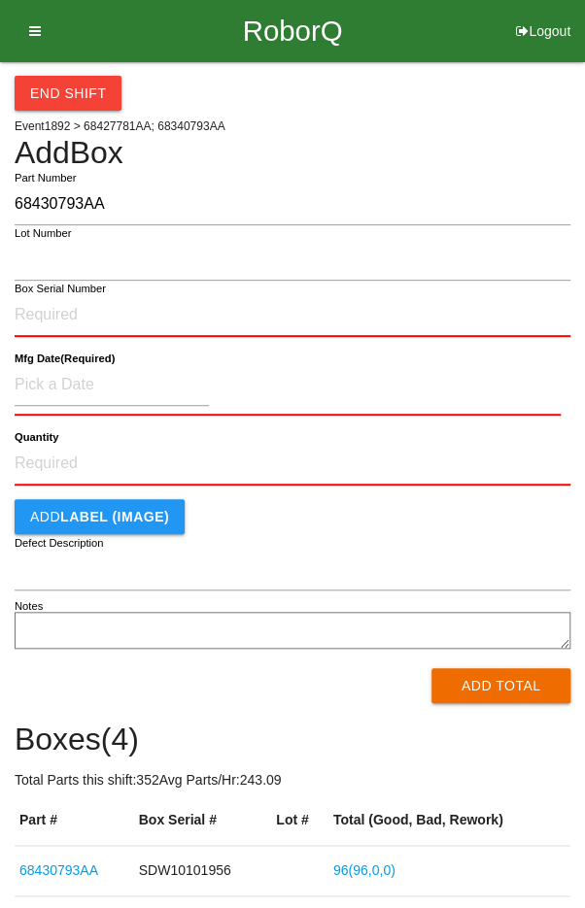
click at [66, 285] on label "Box Serial Number" at bounding box center [60, 289] width 91 height 17
click at [66, 294] on input "Box Serial Number" at bounding box center [293, 315] width 556 height 43
type input "SDW10101957"
click at [77, 388] on input at bounding box center [112, 385] width 194 height 42
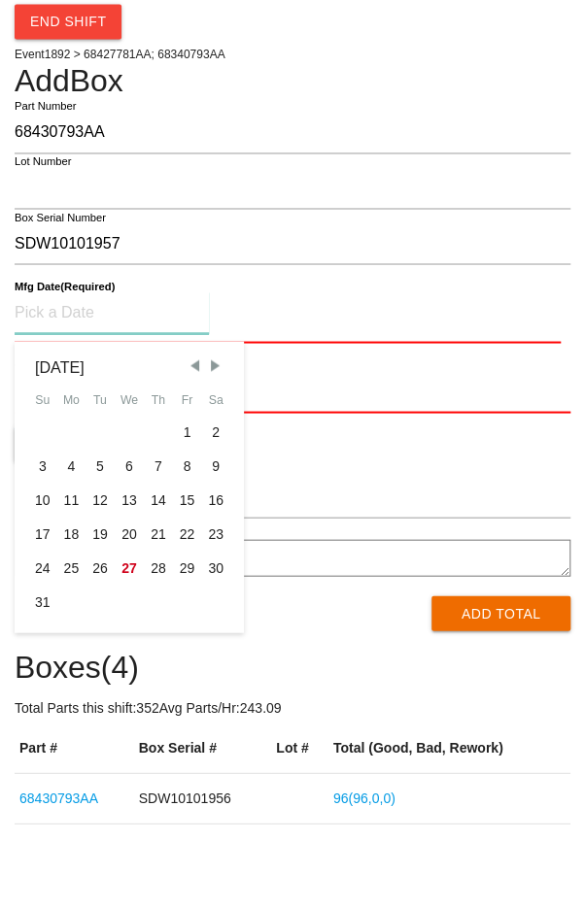
click at [73, 607] on div "18" at bounding box center [71, 606] width 29 height 34
type input "[DATE]"
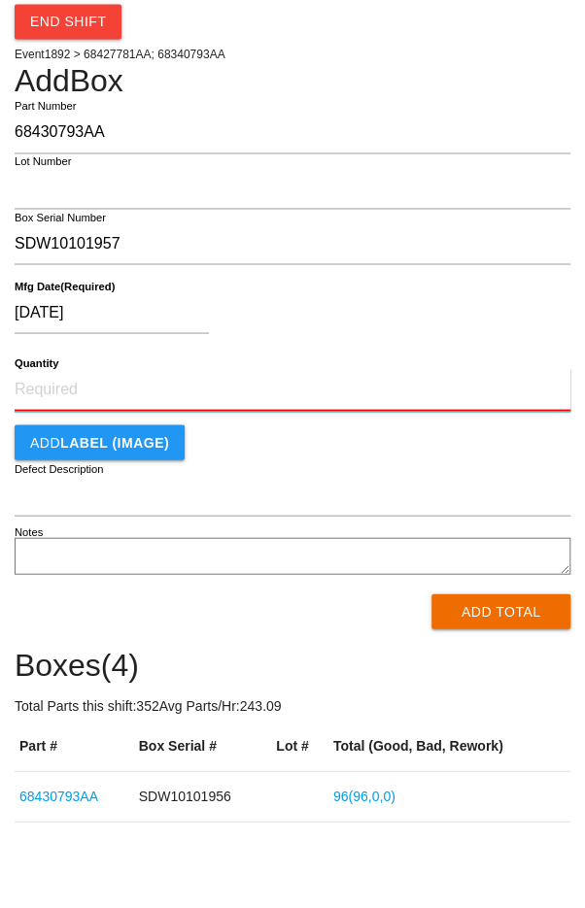
click at [313, 457] on input "Quantity" at bounding box center [293, 461] width 556 height 43
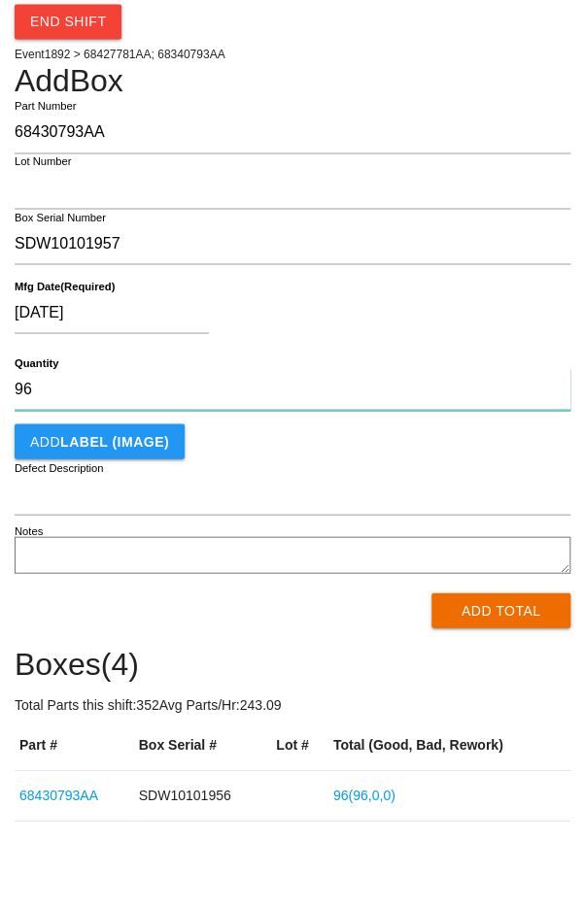
type input "96"
click at [447, 381] on div "[DATE]" at bounding box center [288, 388] width 546 height 50
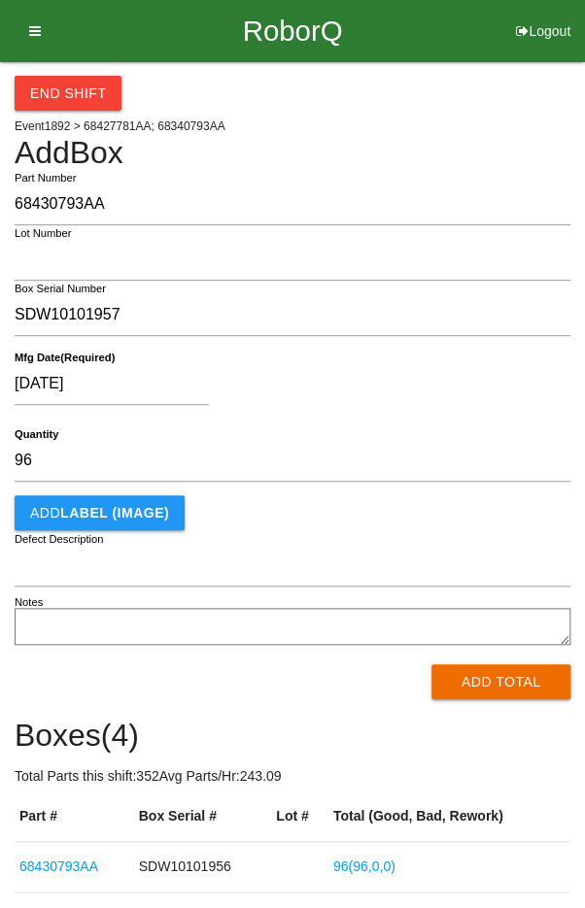
click at [505, 685] on button "Add Total" at bounding box center [500, 681] width 139 height 35
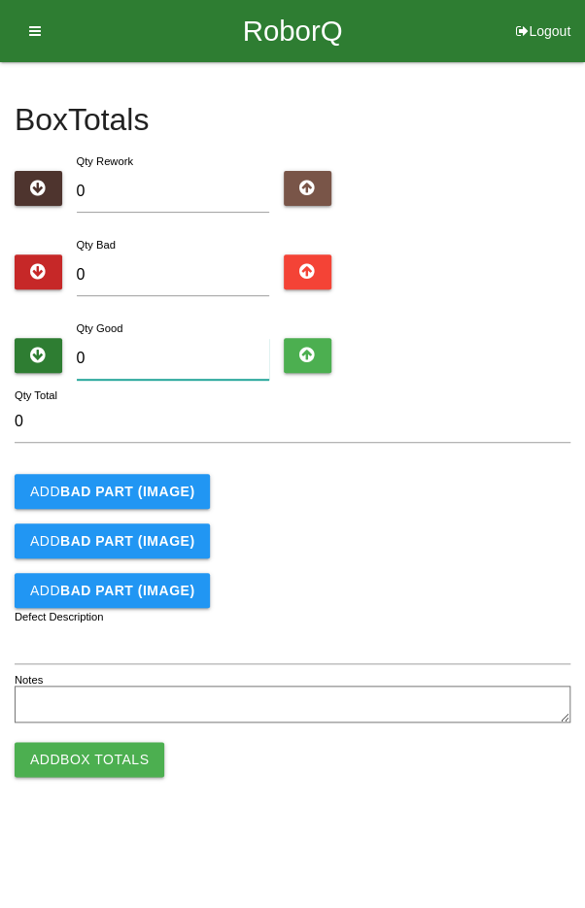
click at [163, 352] on input "0" at bounding box center [173, 359] width 193 height 42
